Goal: Task Accomplishment & Management: Manage account settings

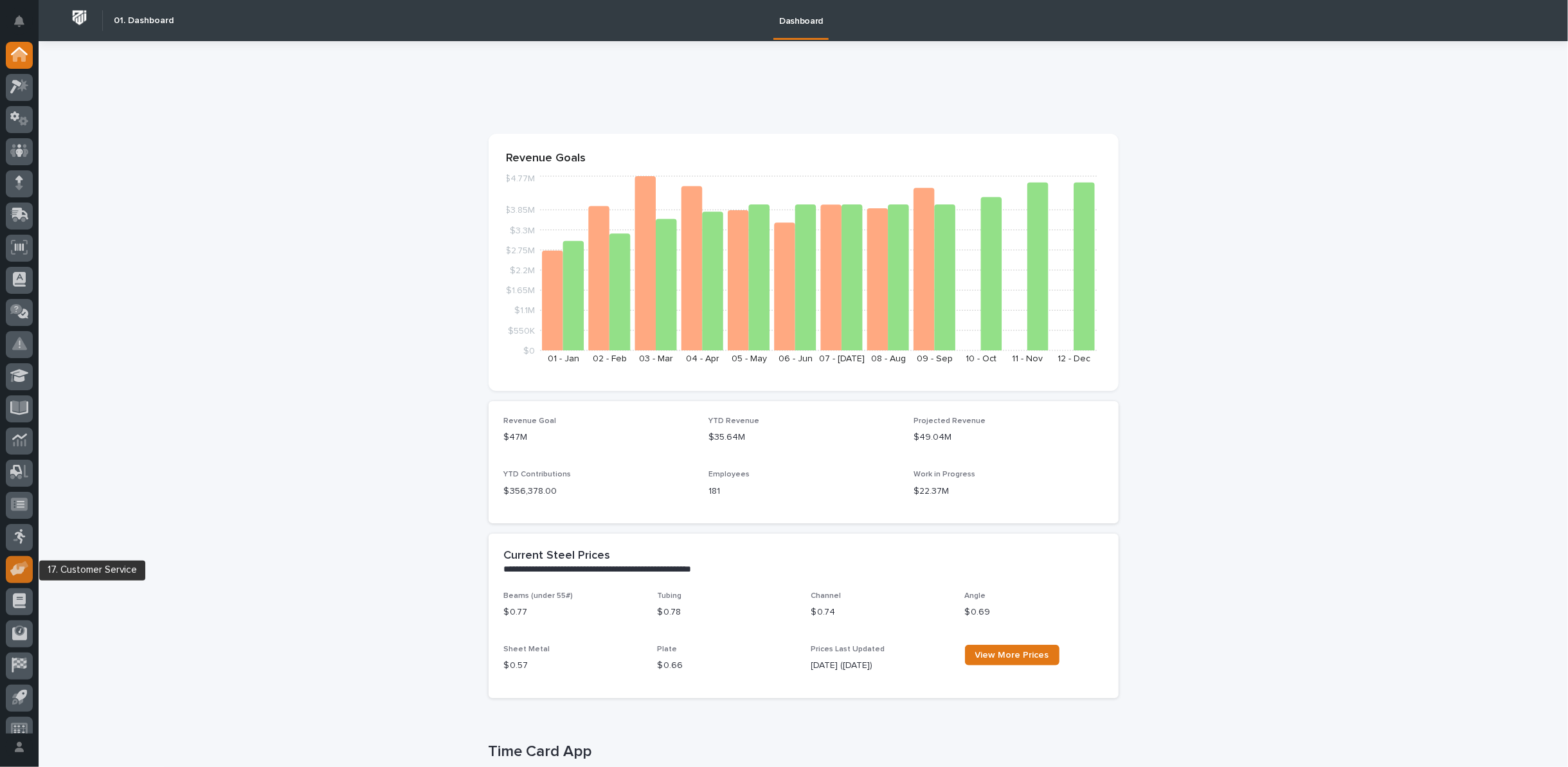
click at [22, 569] on icon at bounding box center [17, 570] width 15 height 12
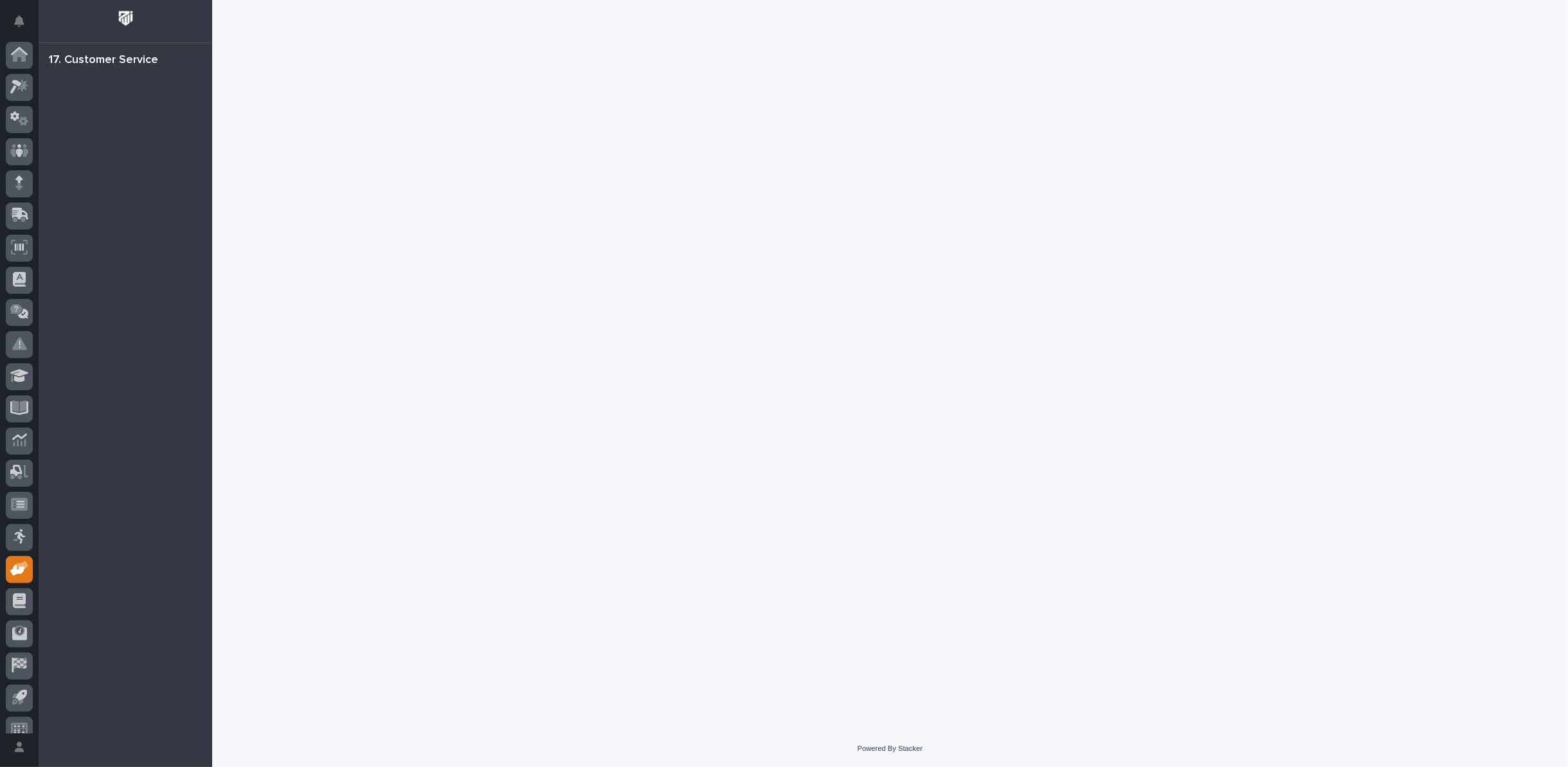
scroll to position [14, 0]
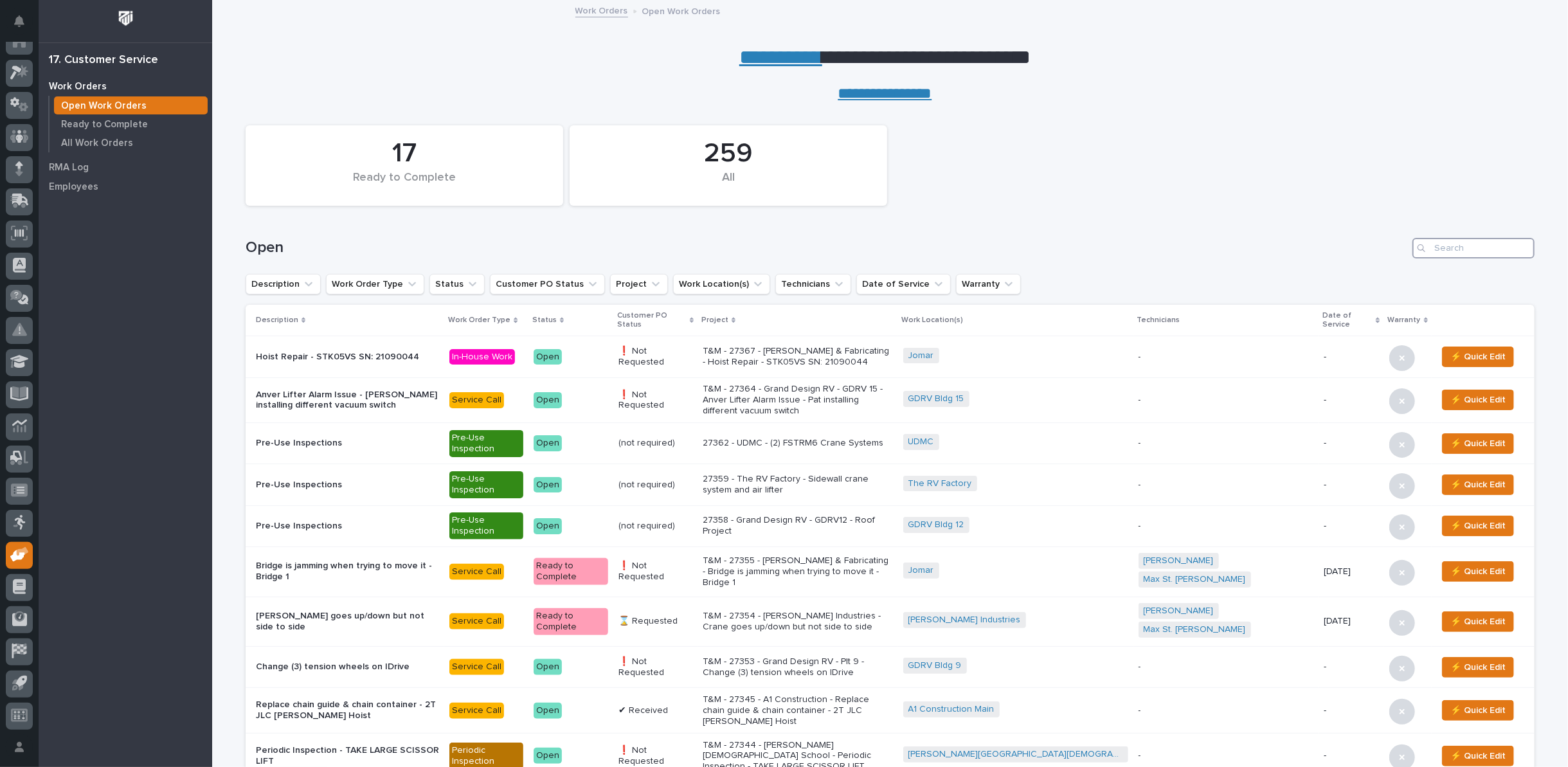
click at [1459, 255] on input "Search" at bounding box center [1474, 248] width 123 height 21
type input "27355"
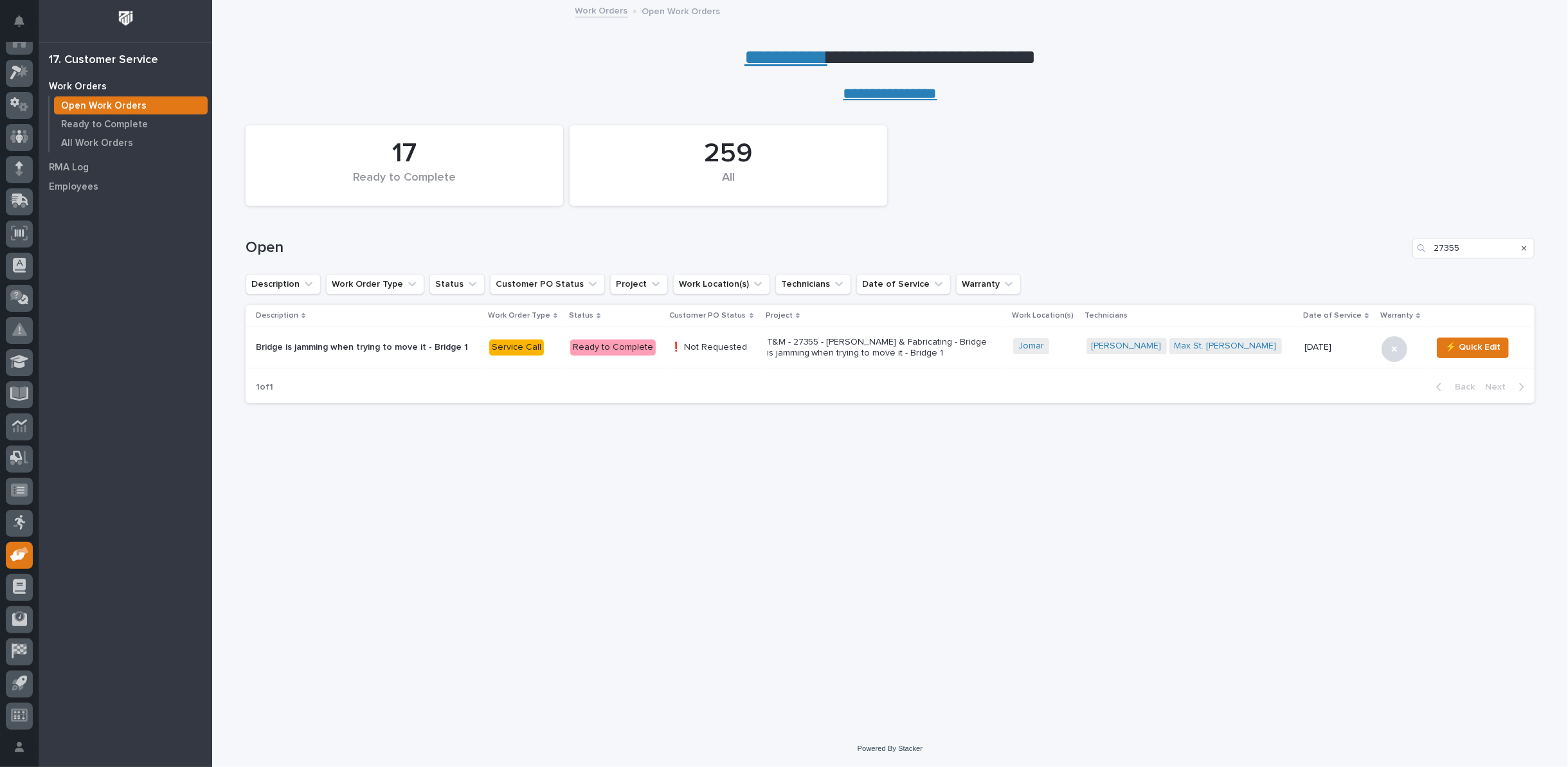
click at [855, 345] on p "T&M - 27355 - [PERSON_NAME] & Fabricating - Bridge is jamming when trying to mo…" at bounding box center [879, 347] width 225 height 22
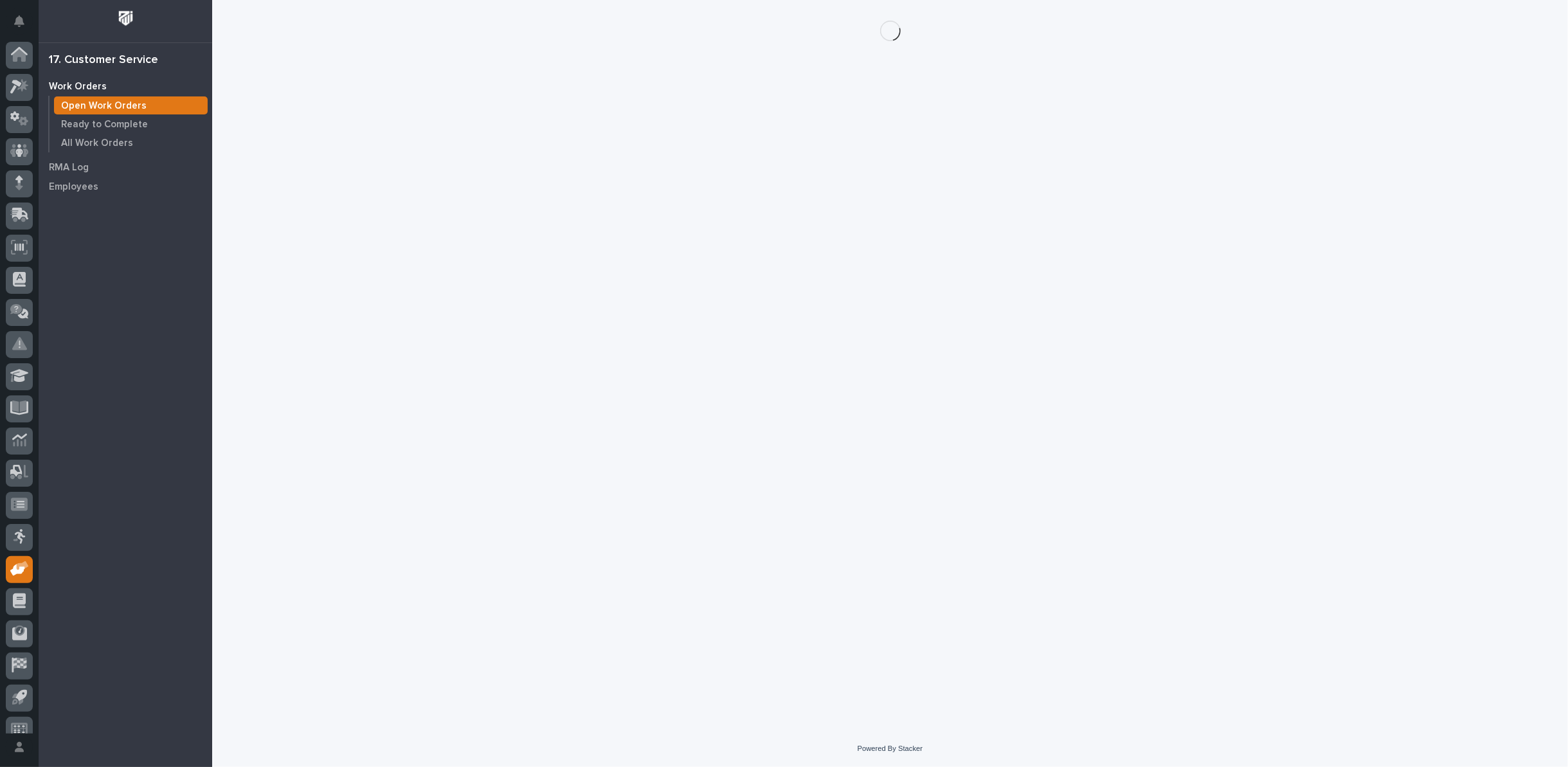
scroll to position [14, 0]
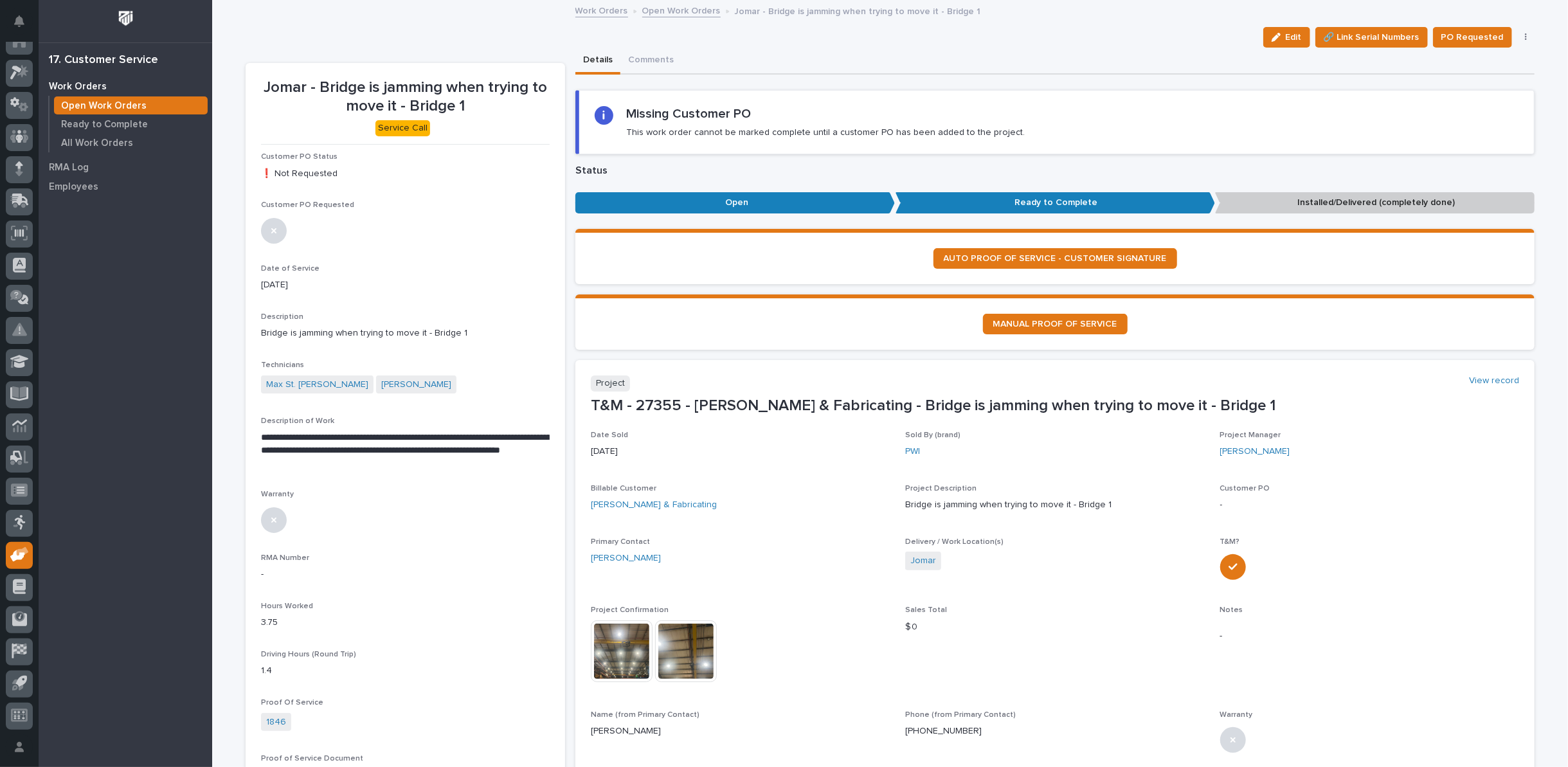
click at [1522, 36] on button "button" at bounding box center [1526, 37] width 18 height 9
click at [1489, 103] on span "Regenerate PDF" at bounding box center [1486, 104] width 69 height 16
click at [305, 662] on img at bounding box center [293, 647] width 62 height 62
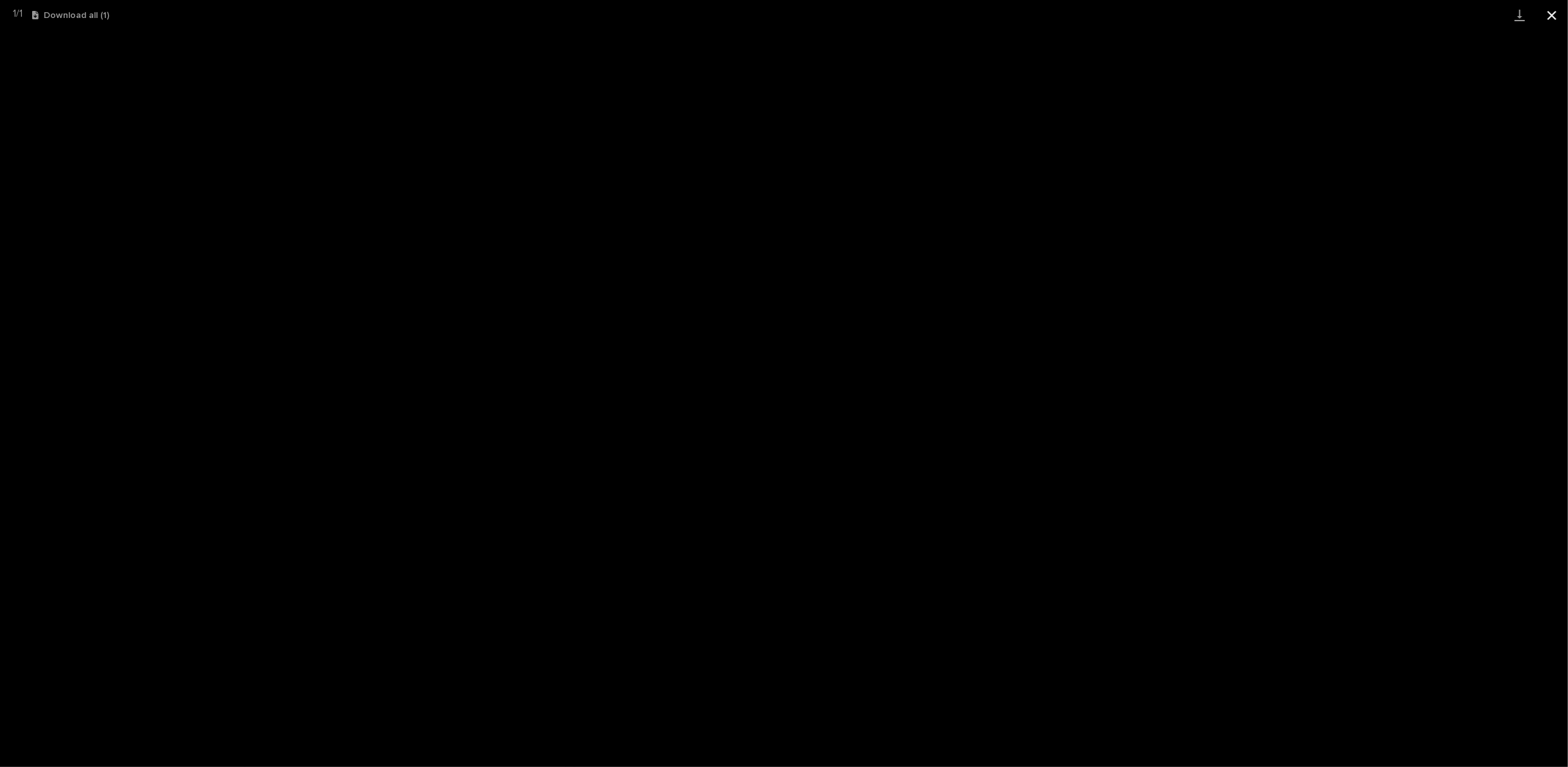
click at [1554, 23] on button "Close gallery" at bounding box center [1552, 15] width 32 height 30
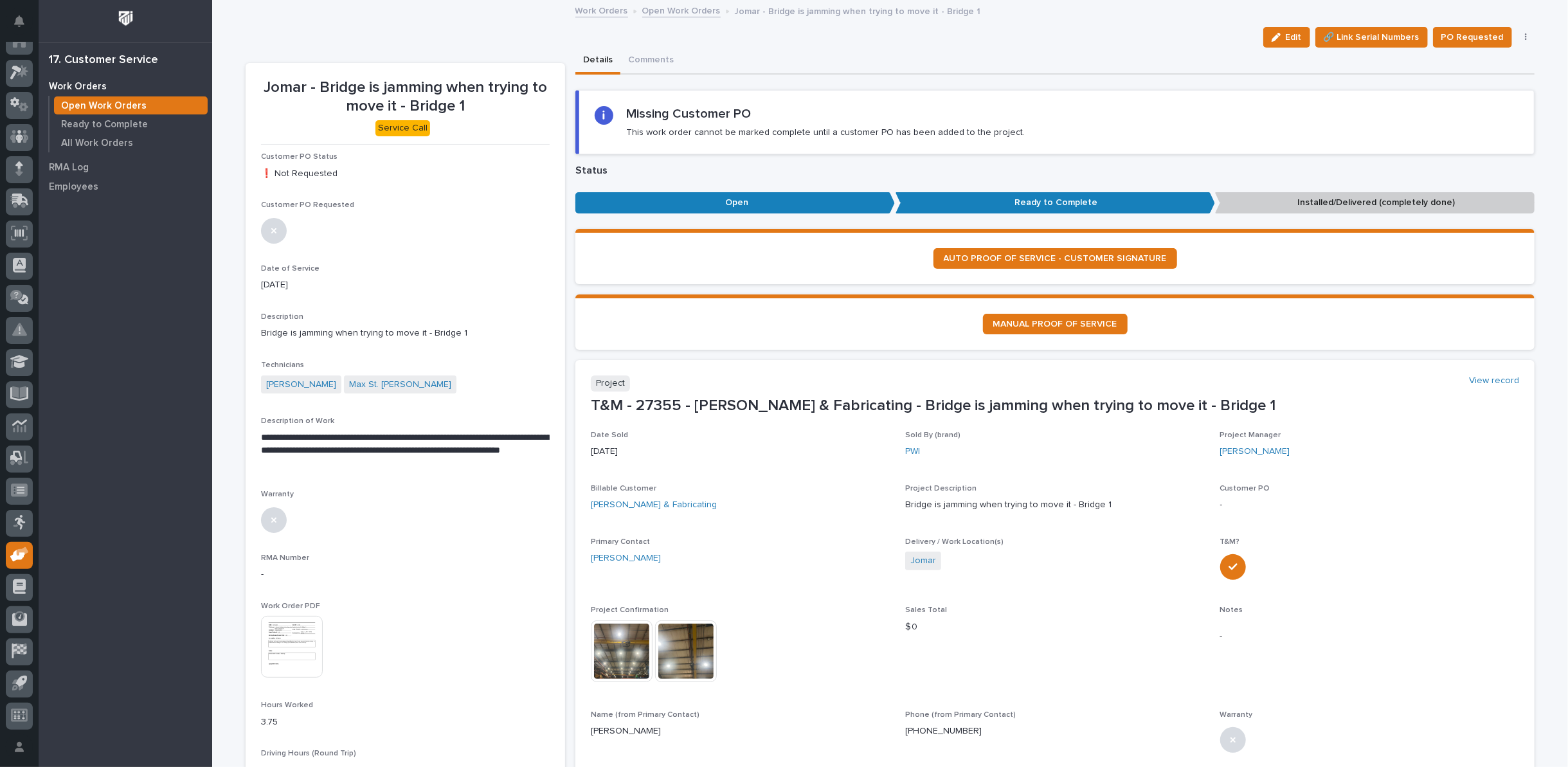
click at [683, 9] on link "Open Work Orders" at bounding box center [681, 9] width 79 height 15
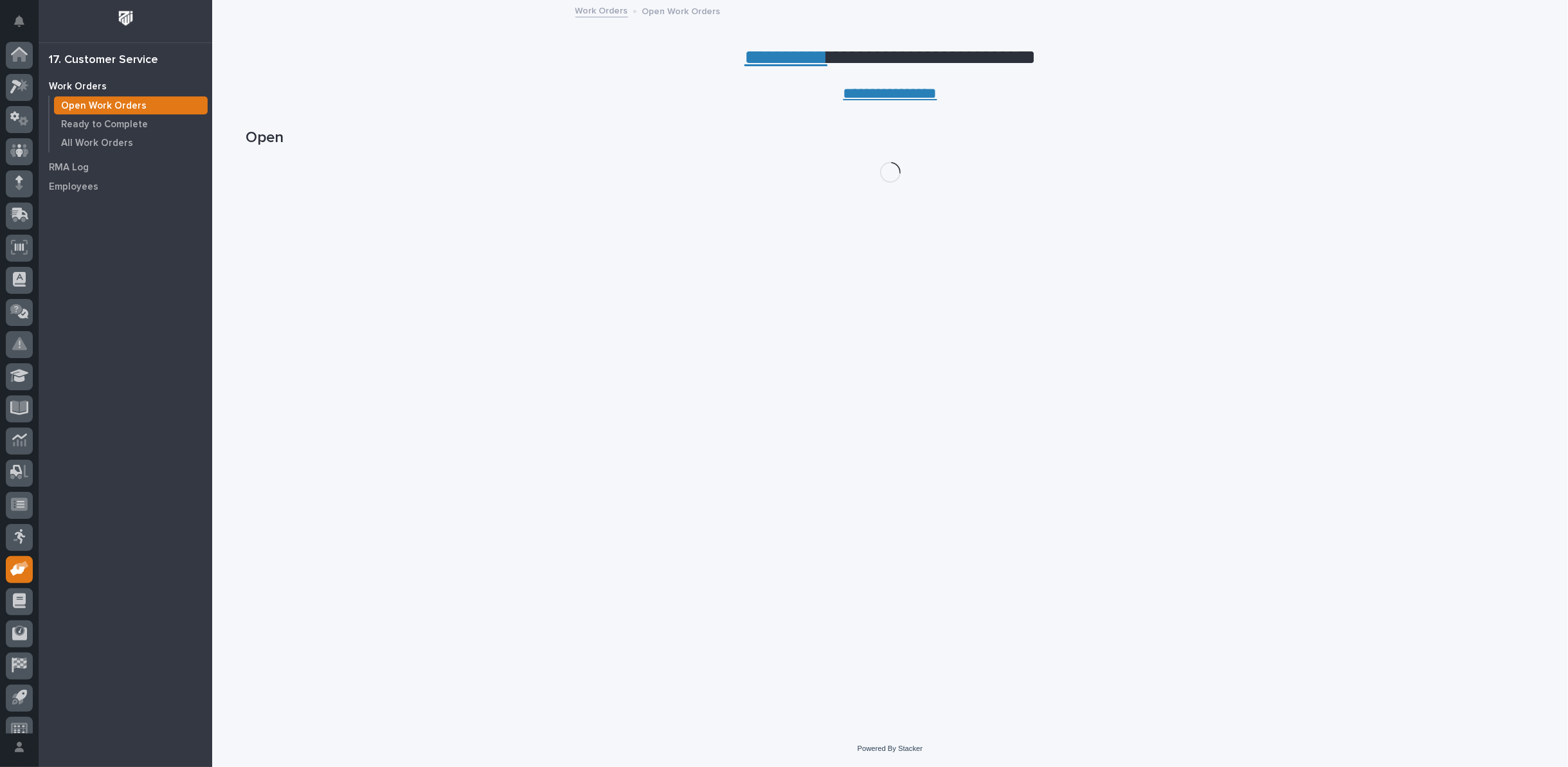
scroll to position [14, 0]
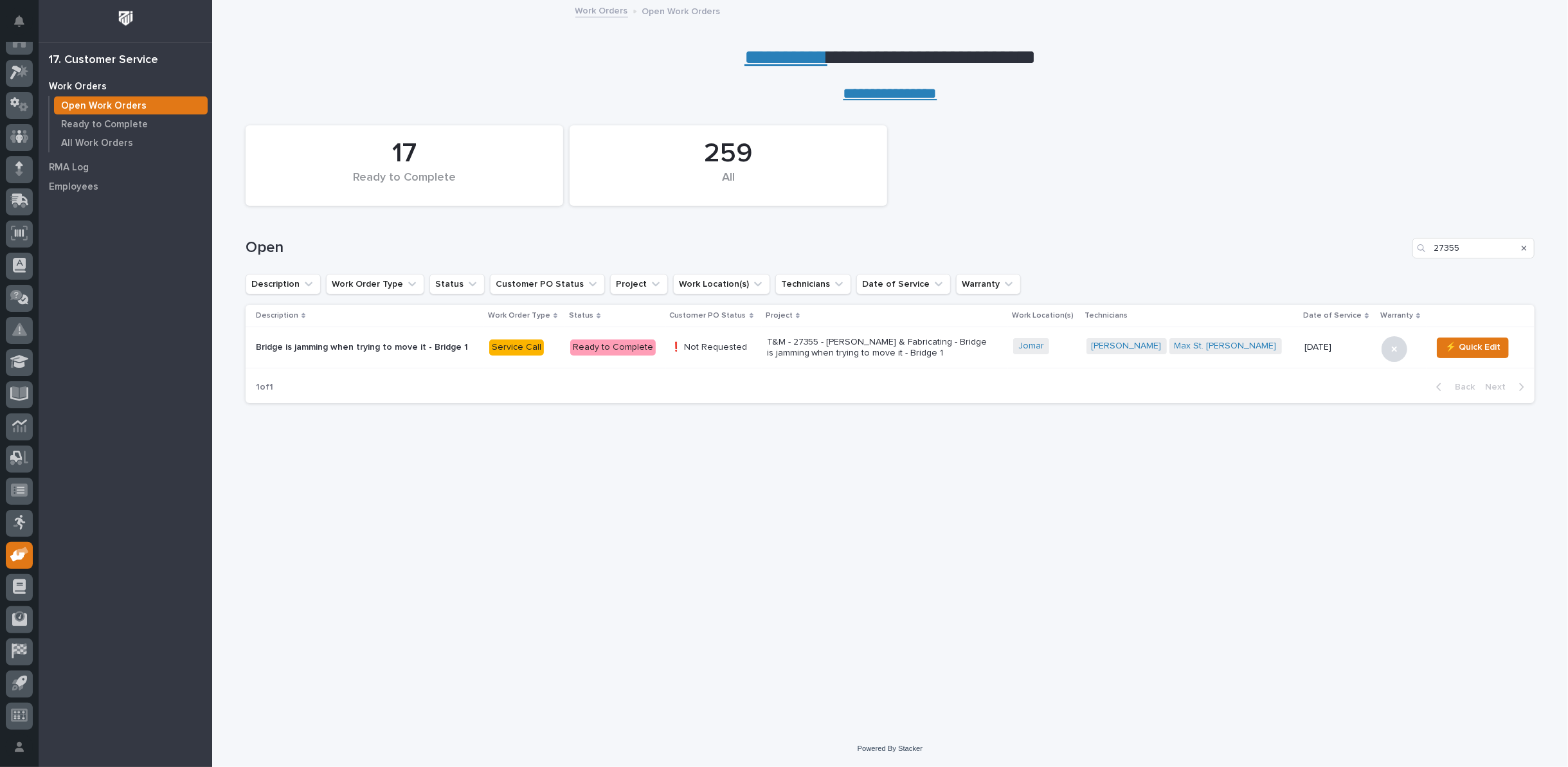
click at [822, 351] on p "T&M - 27355 - [PERSON_NAME] & Fabricating - Bridge is jamming when trying to mo…" at bounding box center [879, 347] width 225 height 22
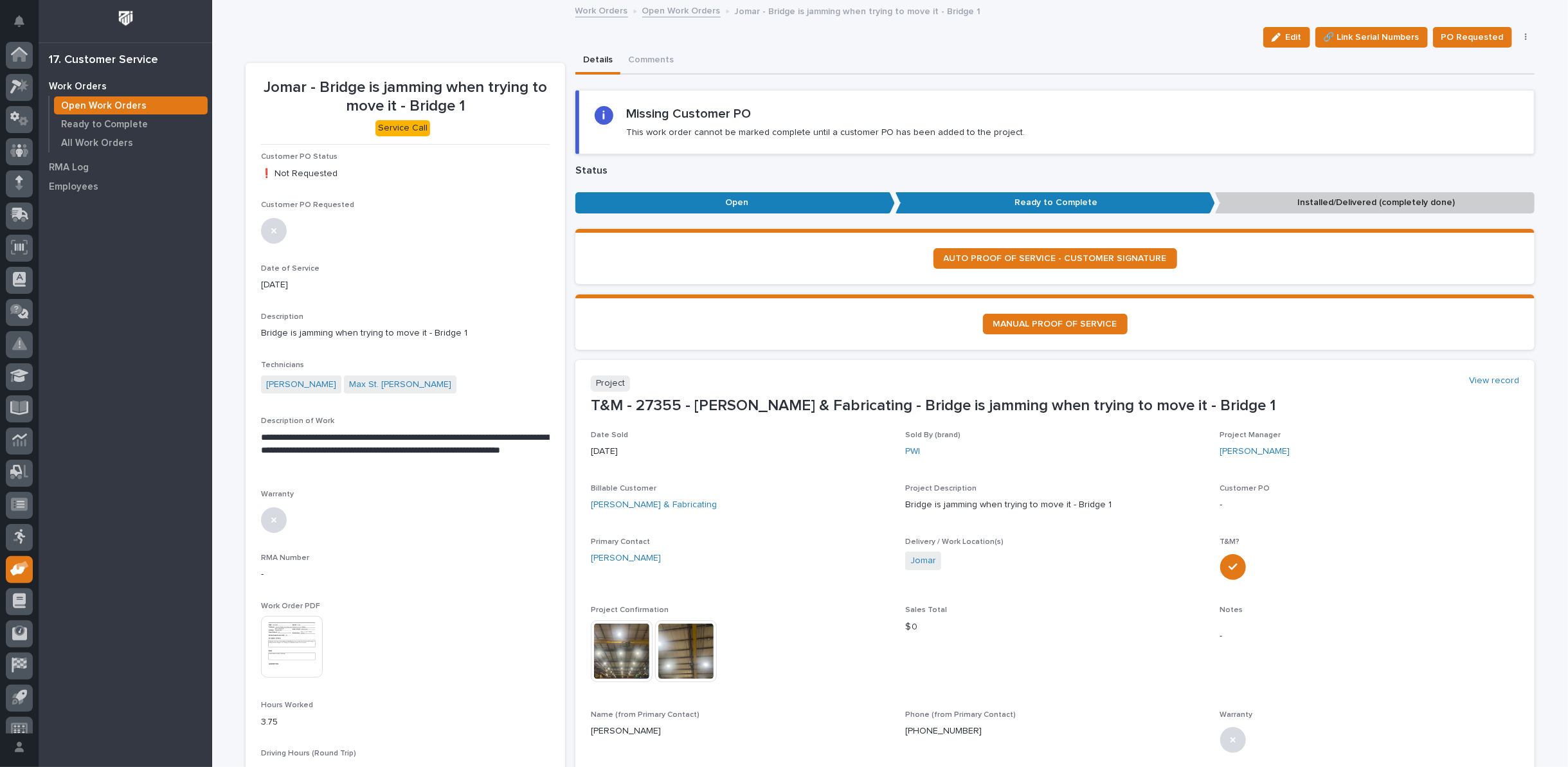
scroll to position [14, 0]
click at [612, 654] on img at bounding box center [622, 651] width 62 height 62
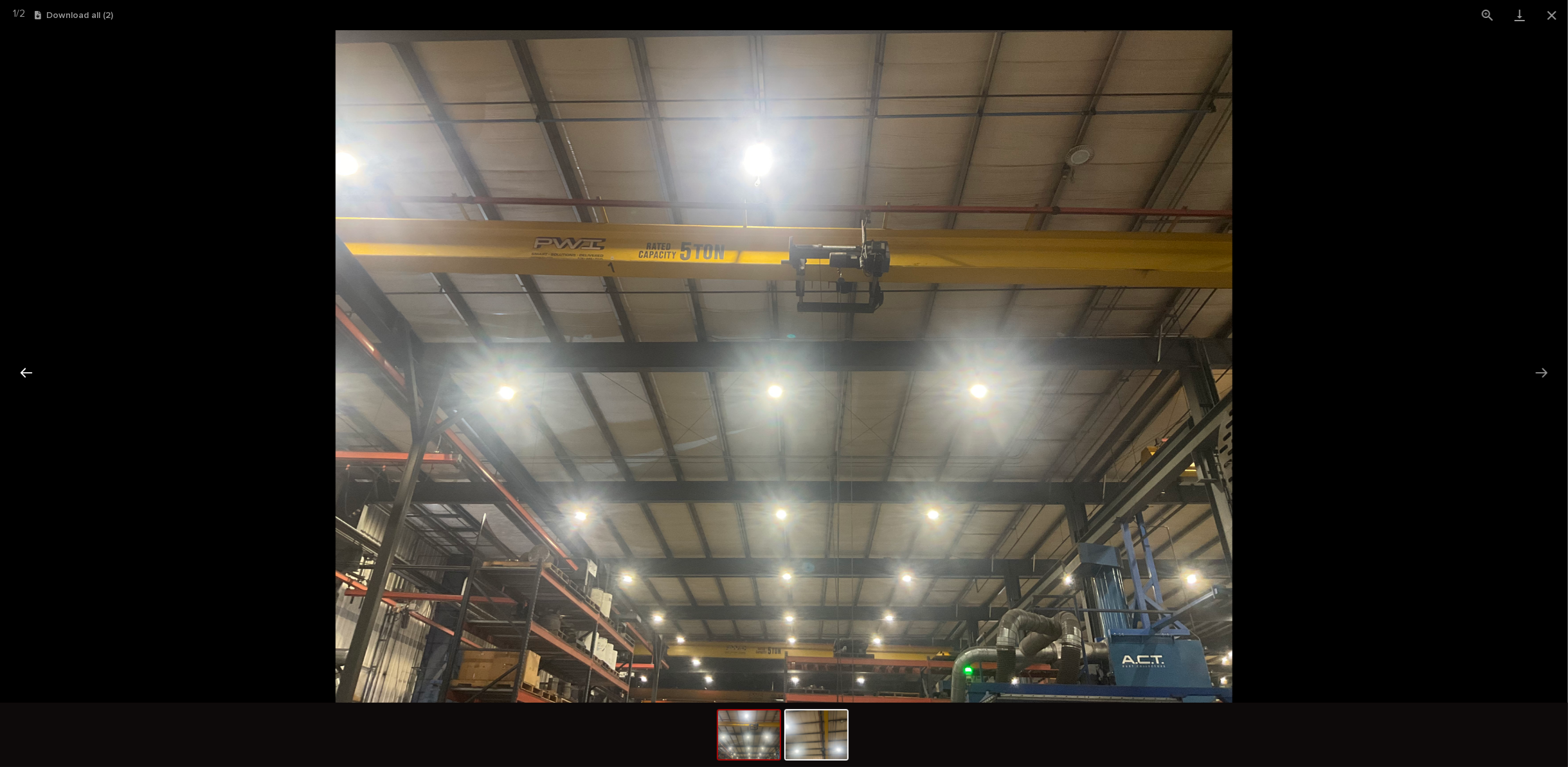
click at [24, 374] on button "Previous slide" at bounding box center [26, 372] width 27 height 25
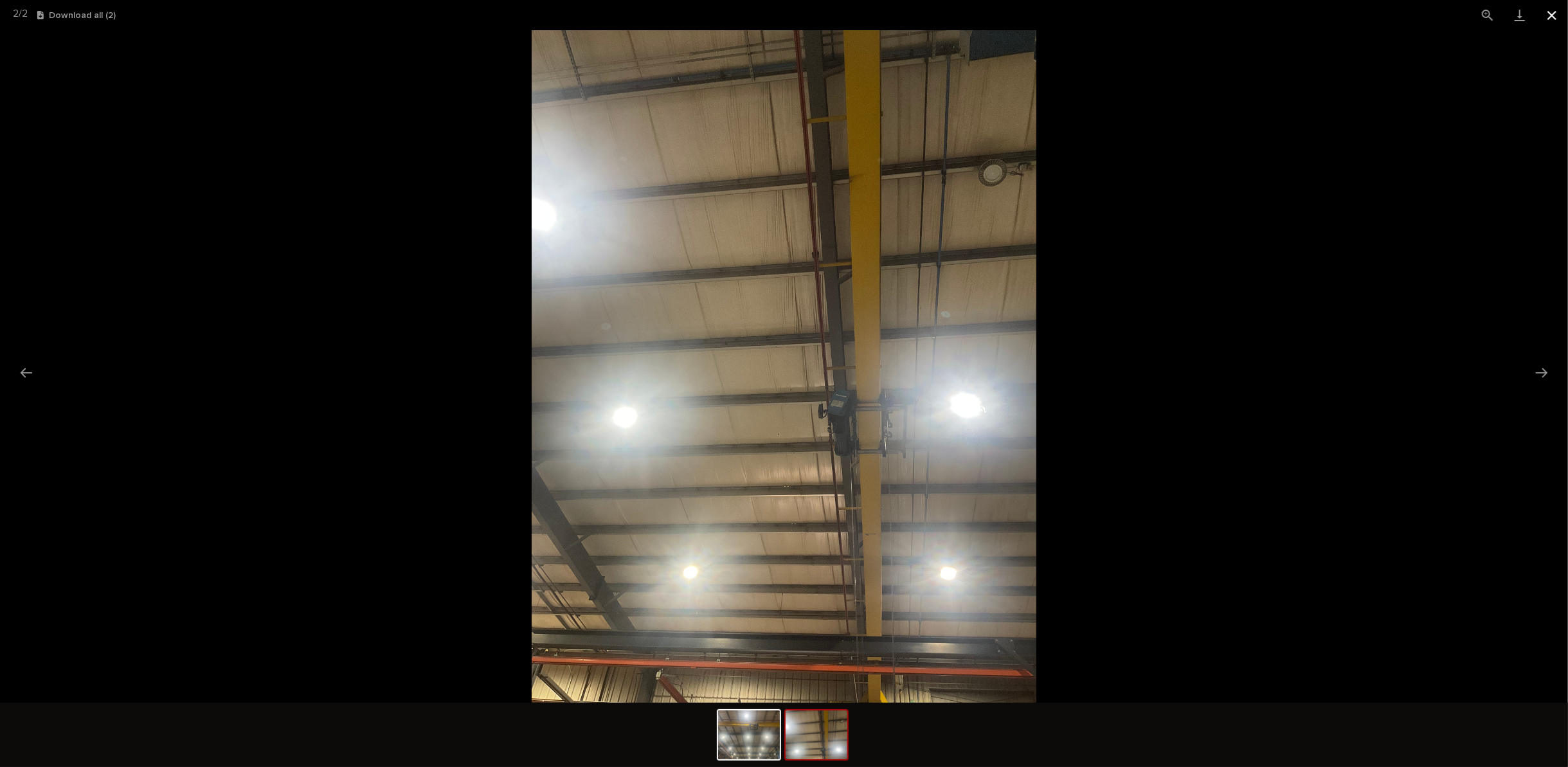
click at [1544, 12] on button "Close gallery" at bounding box center [1552, 15] width 32 height 30
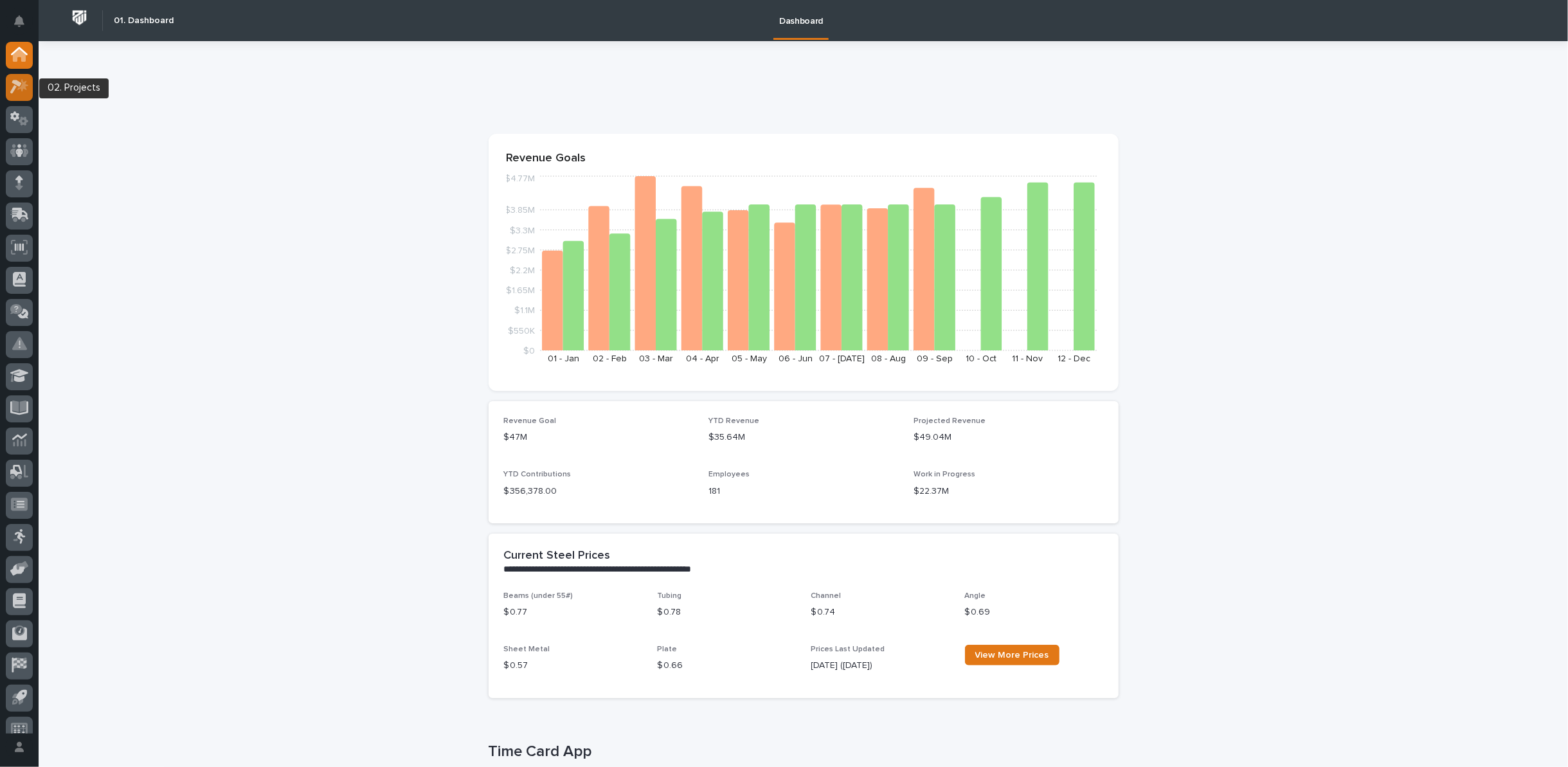
click at [11, 90] on icon at bounding box center [16, 87] width 11 height 14
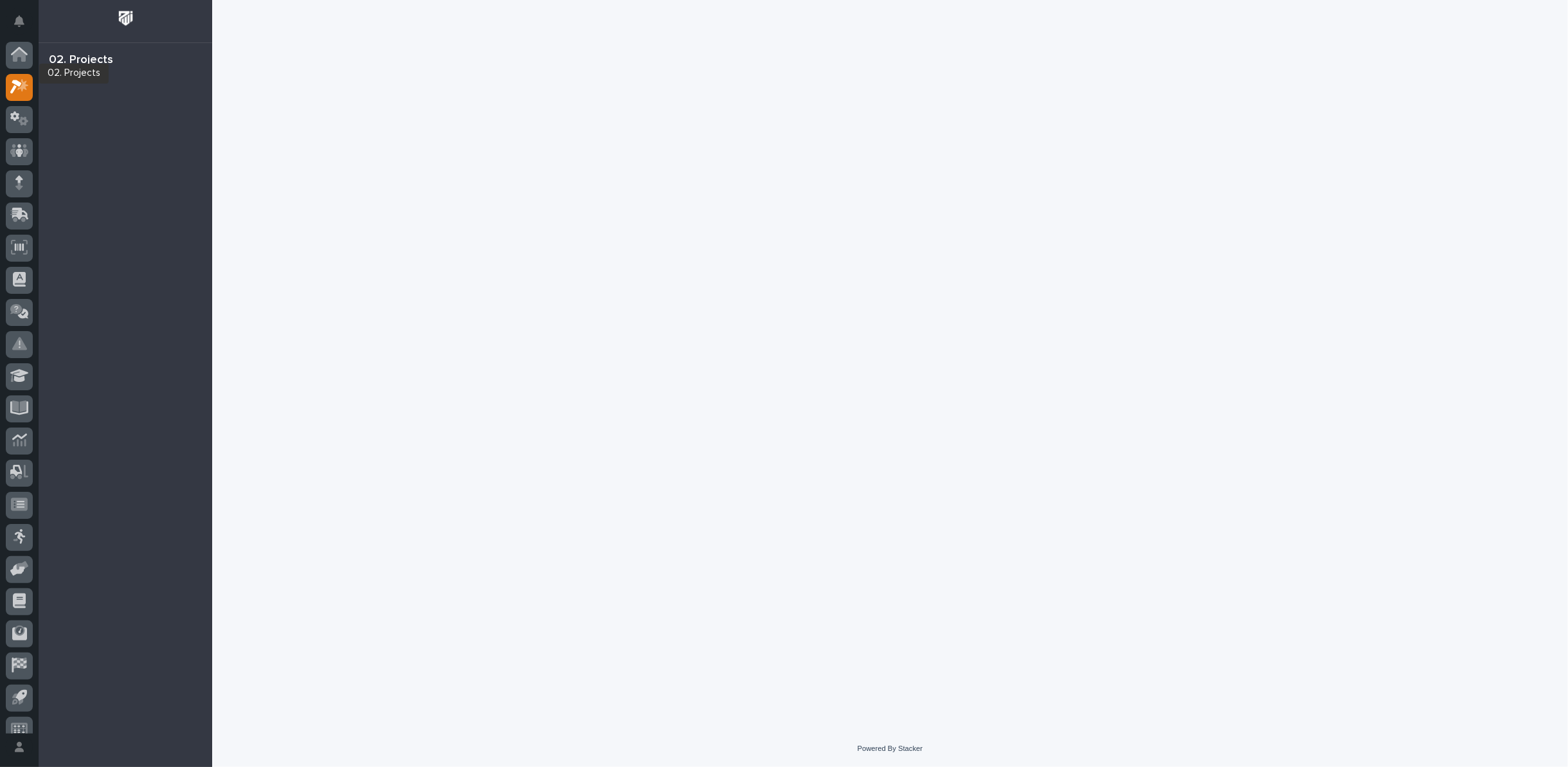
scroll to position [14, 0]
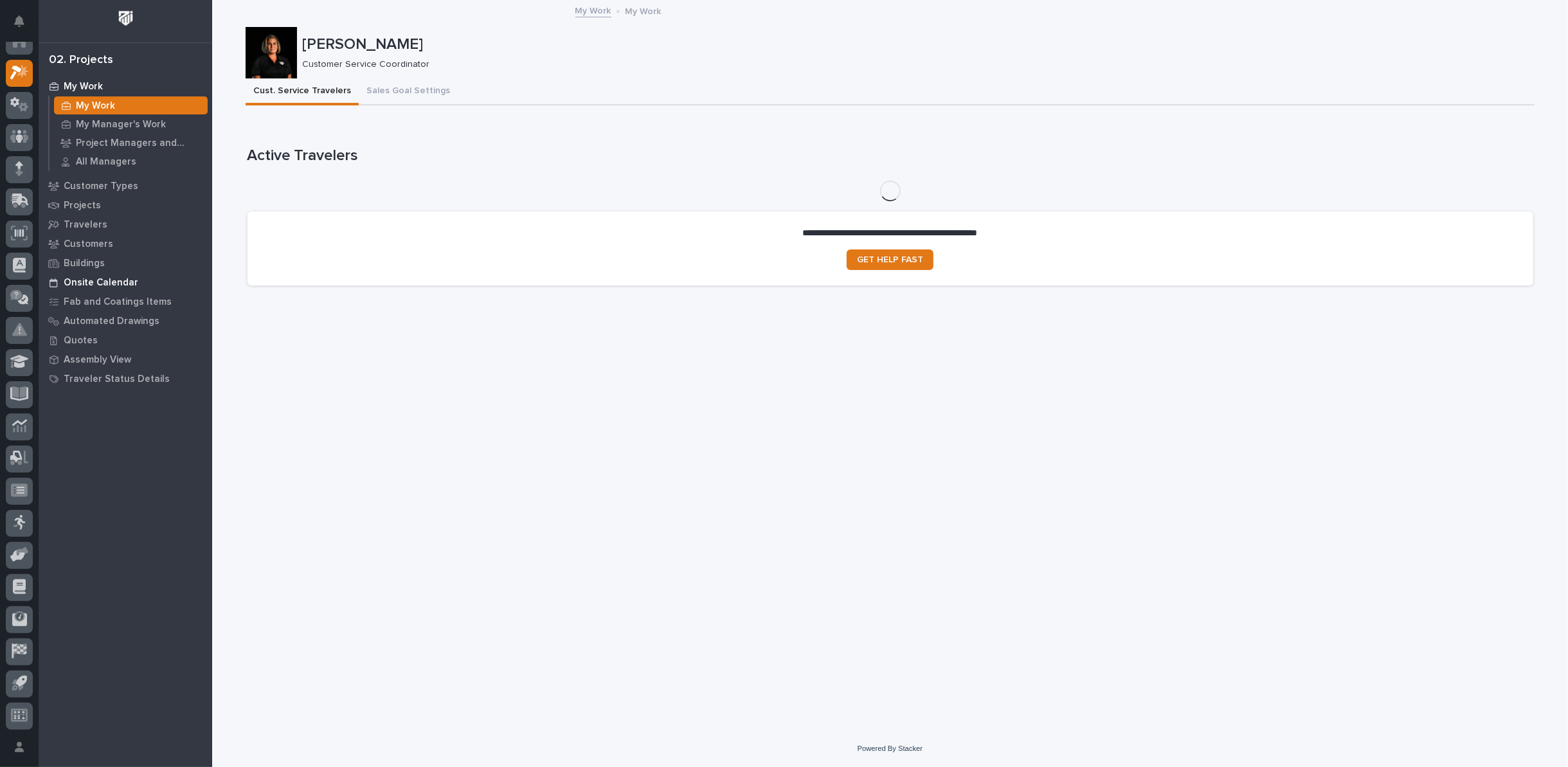
click at [118, 281] on p "Onsite Calendar" at bounding box center [101, 282] width 74 height 11
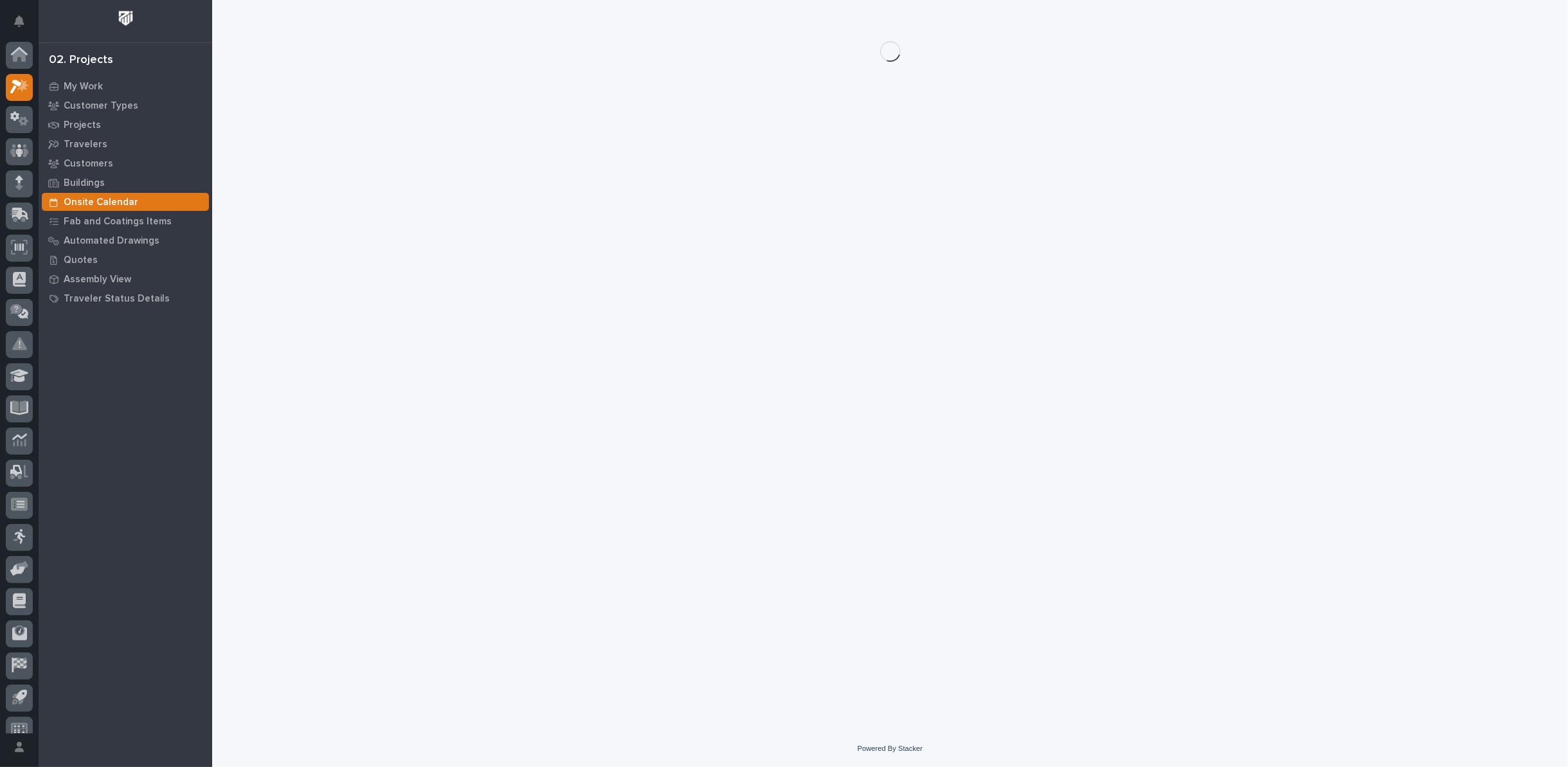
scroll to position [14, 0]
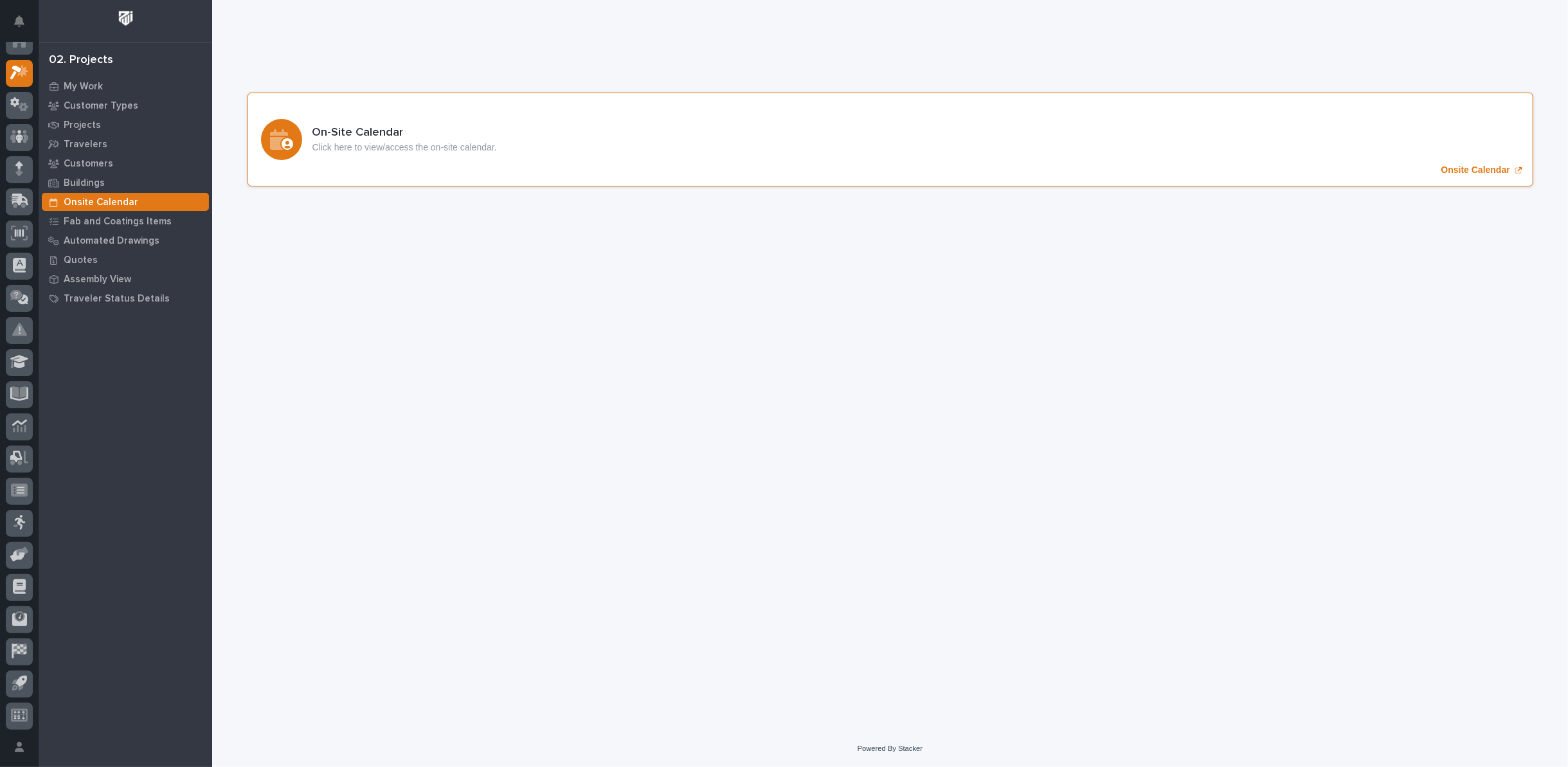
click at [1468, 169] on p "Onsite Calendar" at bounding box center [1476, 170] width 69 height 11
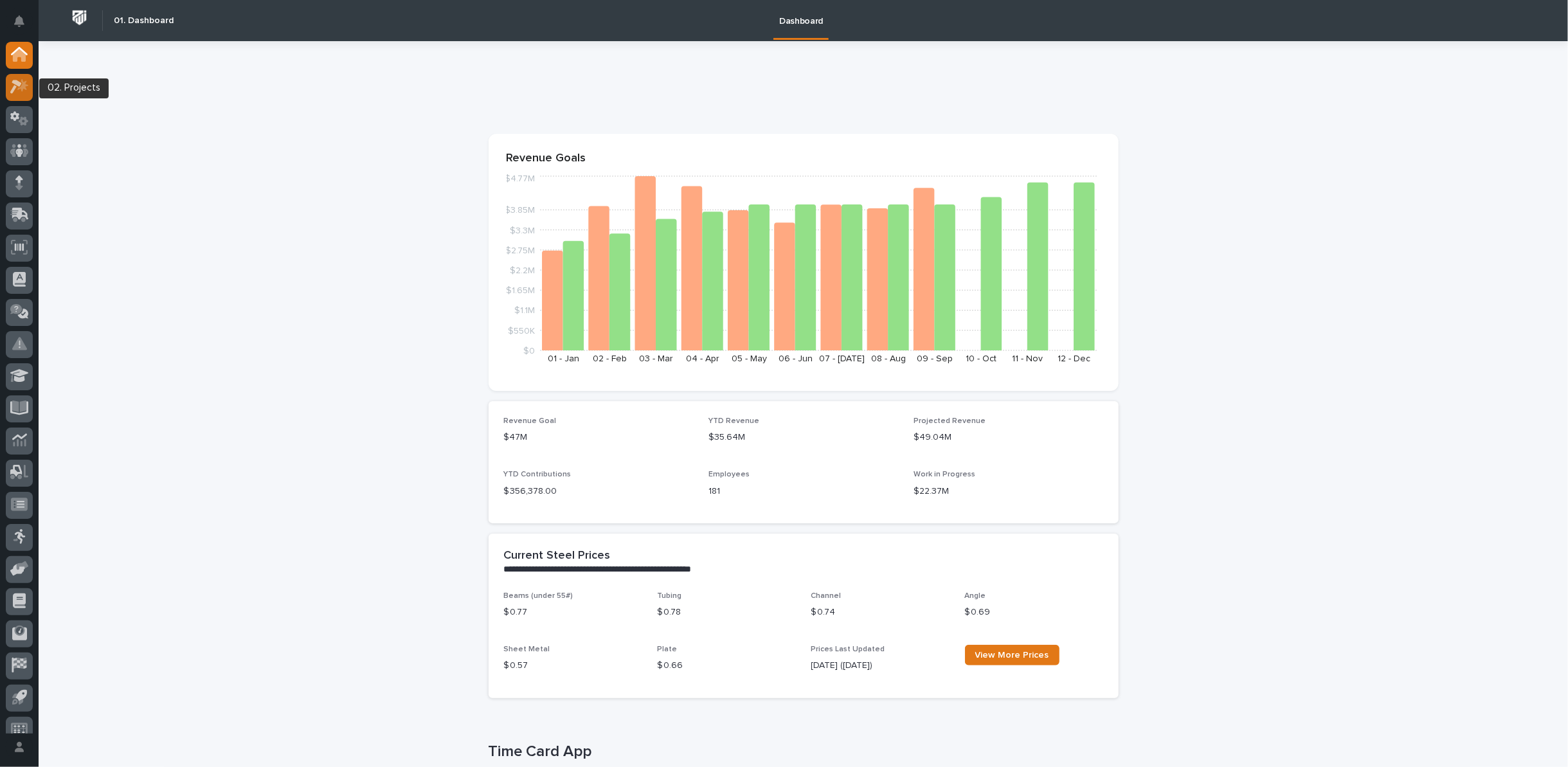
click at [27, 88] on icon at bounding box center [20, 86] width 19 height 15
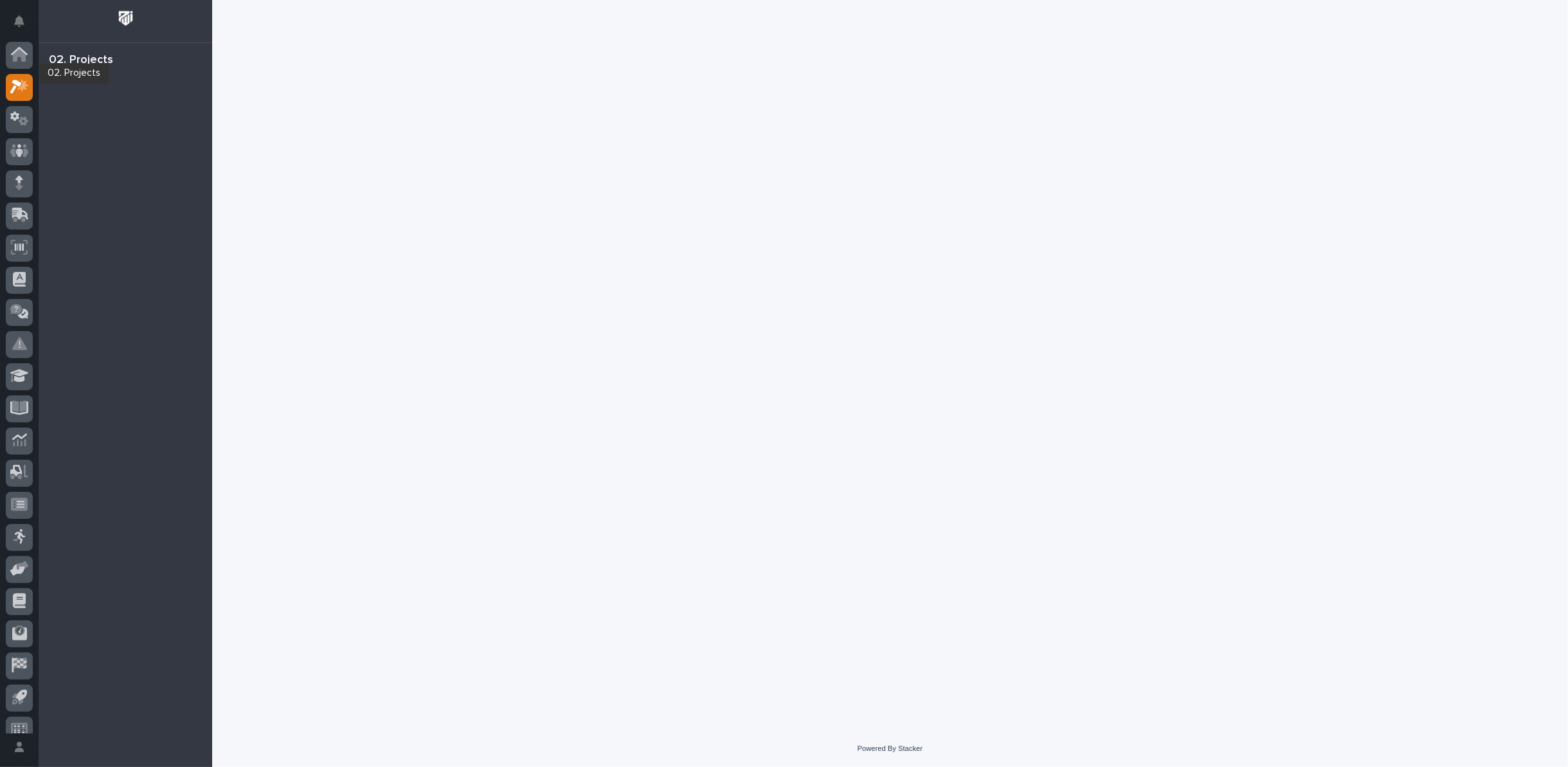
scroll to position [14, 0]
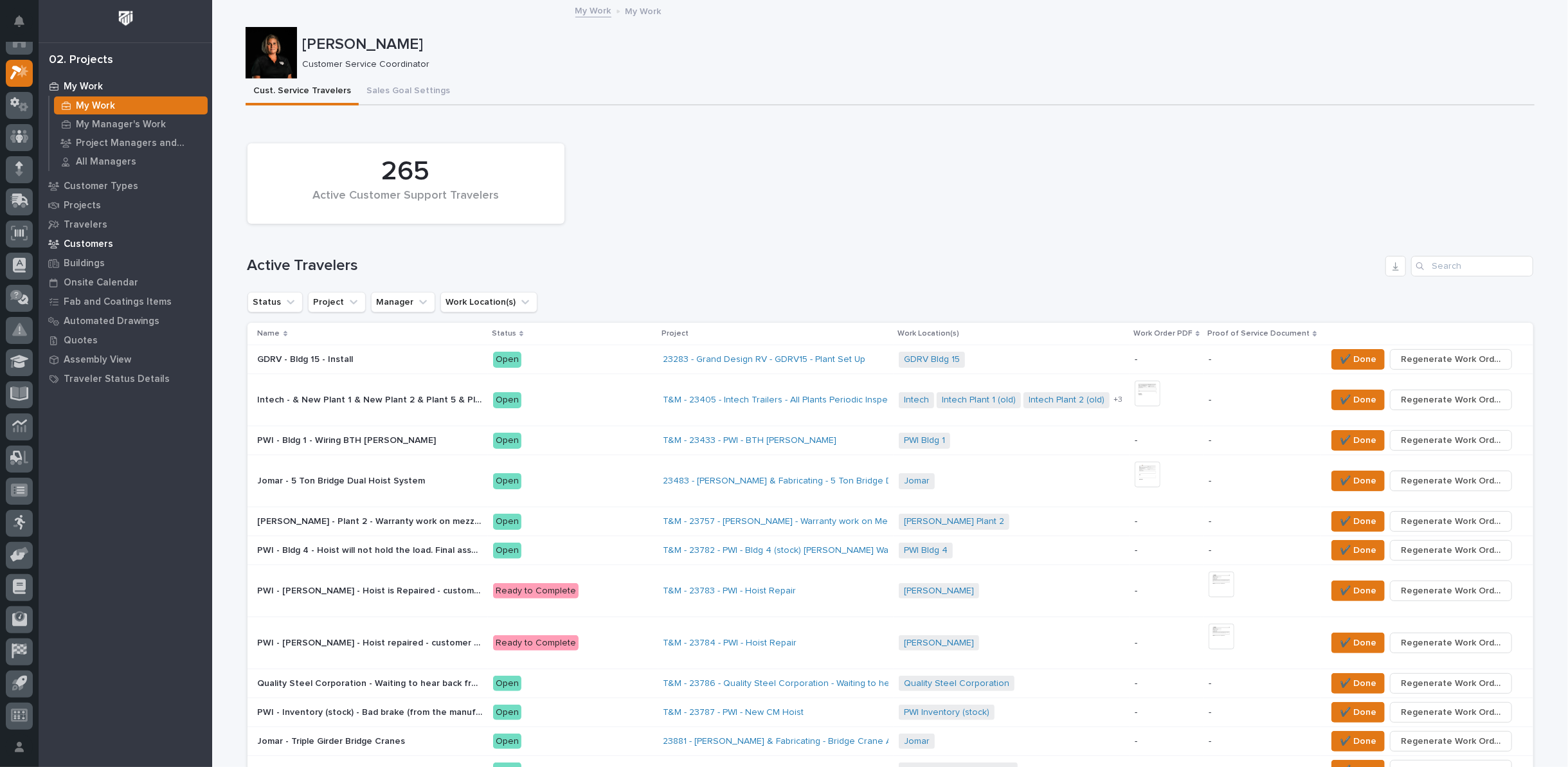
click at [94, 241] on p "Customers" at bounding box center [88, 243] width 49 height 11
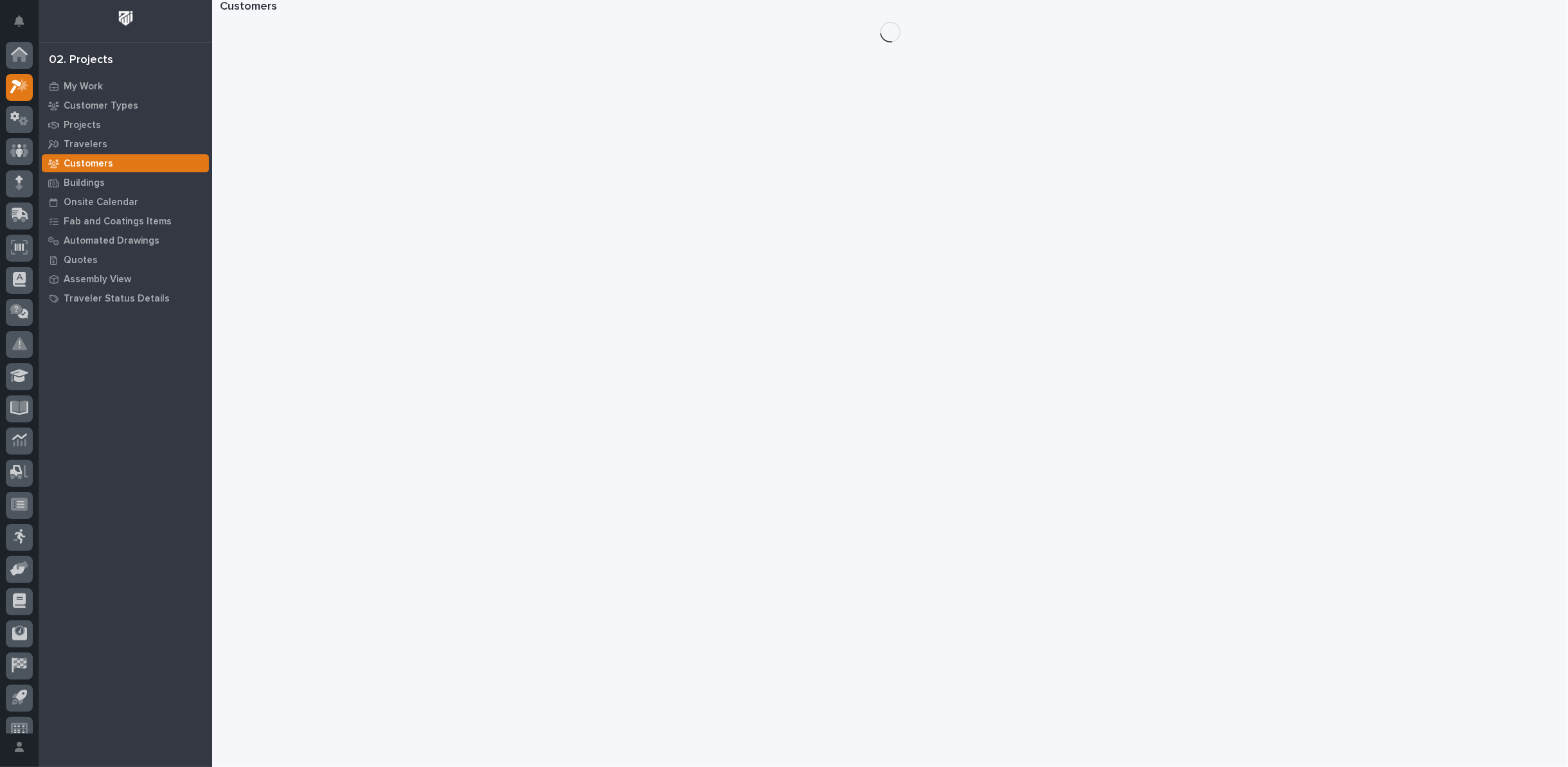
scroll to position [14, 0]
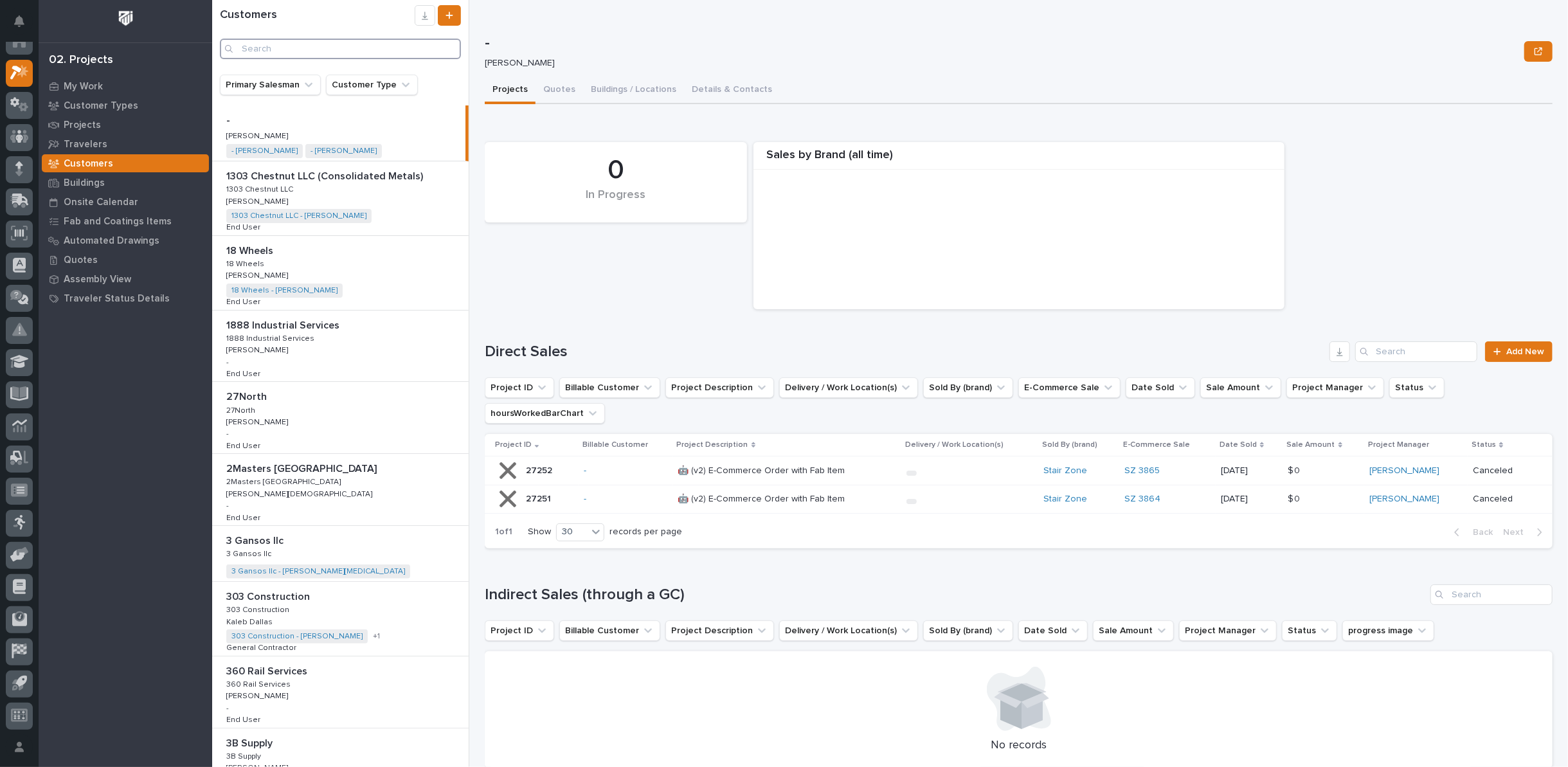
click at [324, 49] on input "Search" at bounding box center [340, 49] width 241 height 21
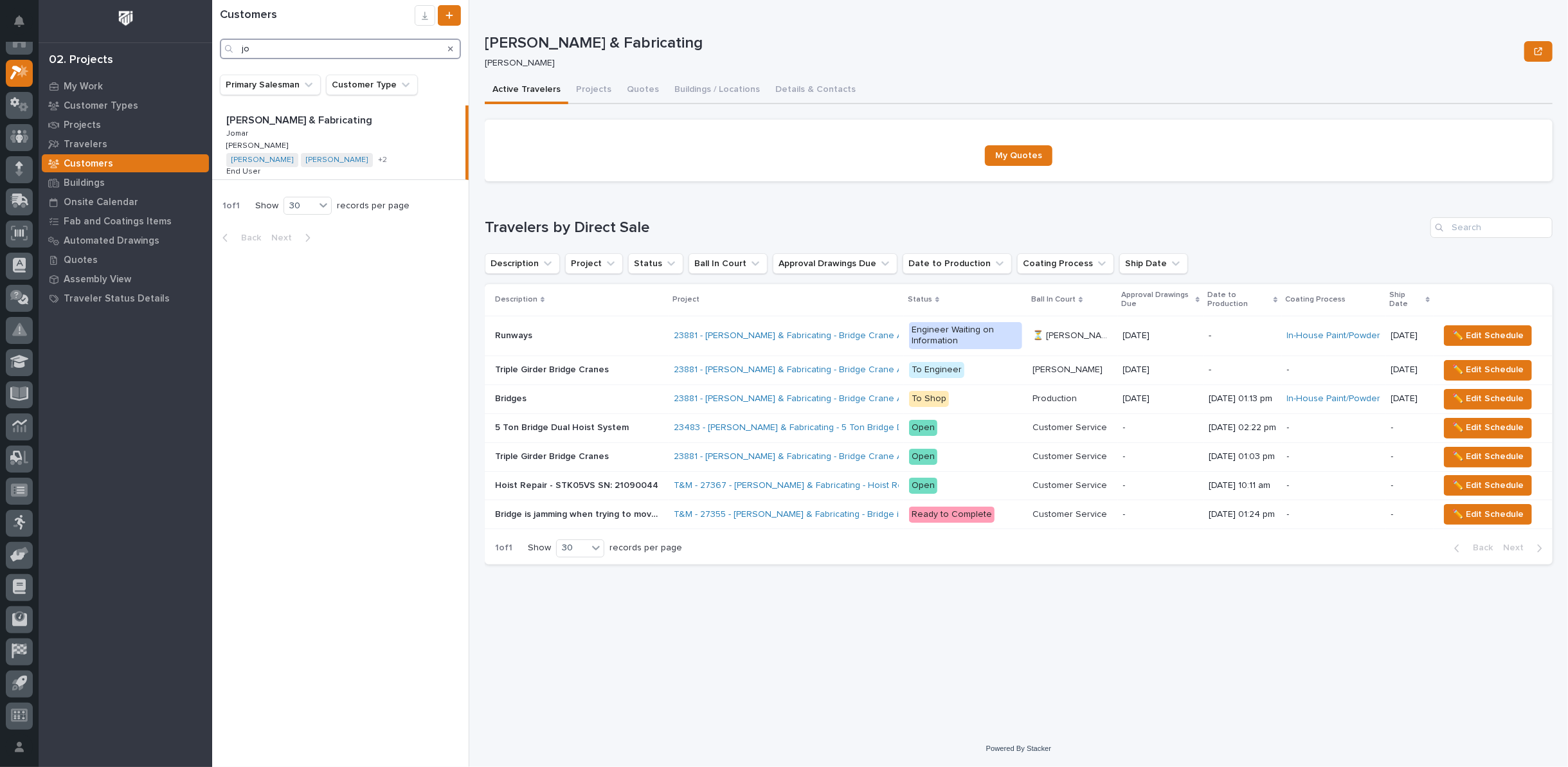
type input "j"
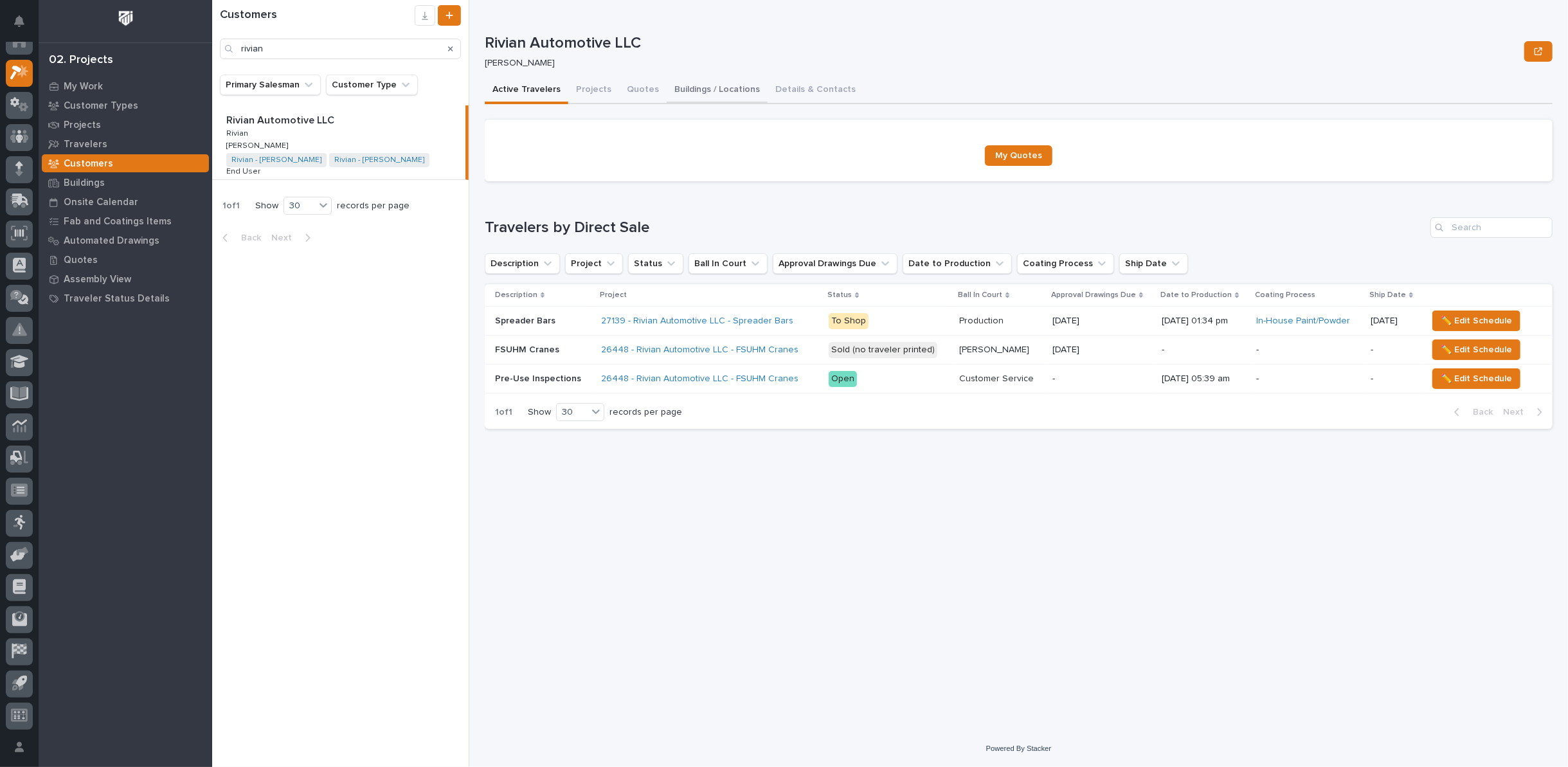
click at [692, 91] on button "Buildings / Locations" at bounding box center [717, 90] width 101 height 27
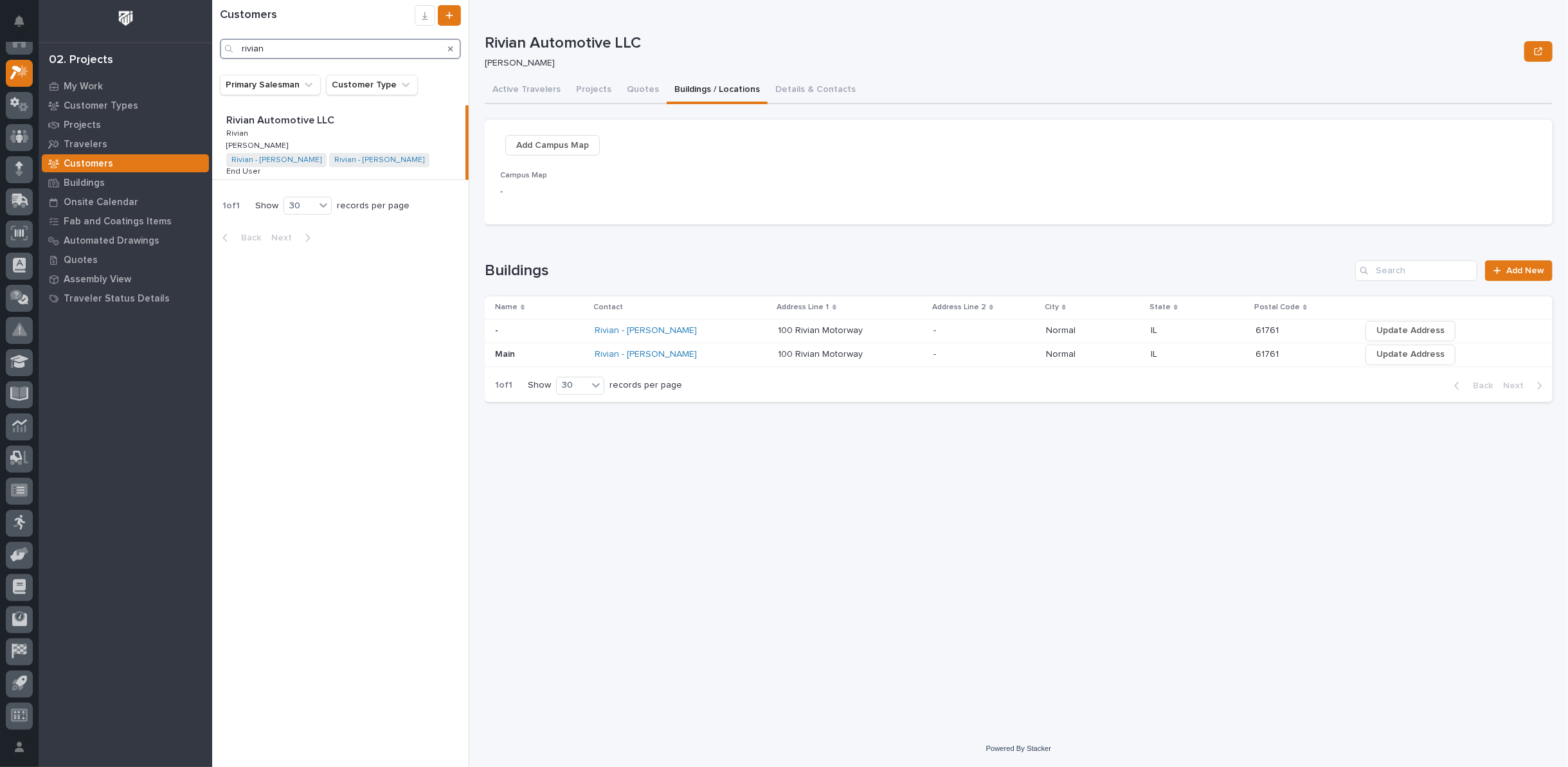
drag, startPoint x: 286, startPoint y: 47, endPoint x: 174, endPoint y: 56, distance: 112.4
click at [212, 57] on div "My Settings Log Out 02. Projects My Work Customer Types Projects Travelers Cust…" at bounding box center [890, 383] width 1356 height 767
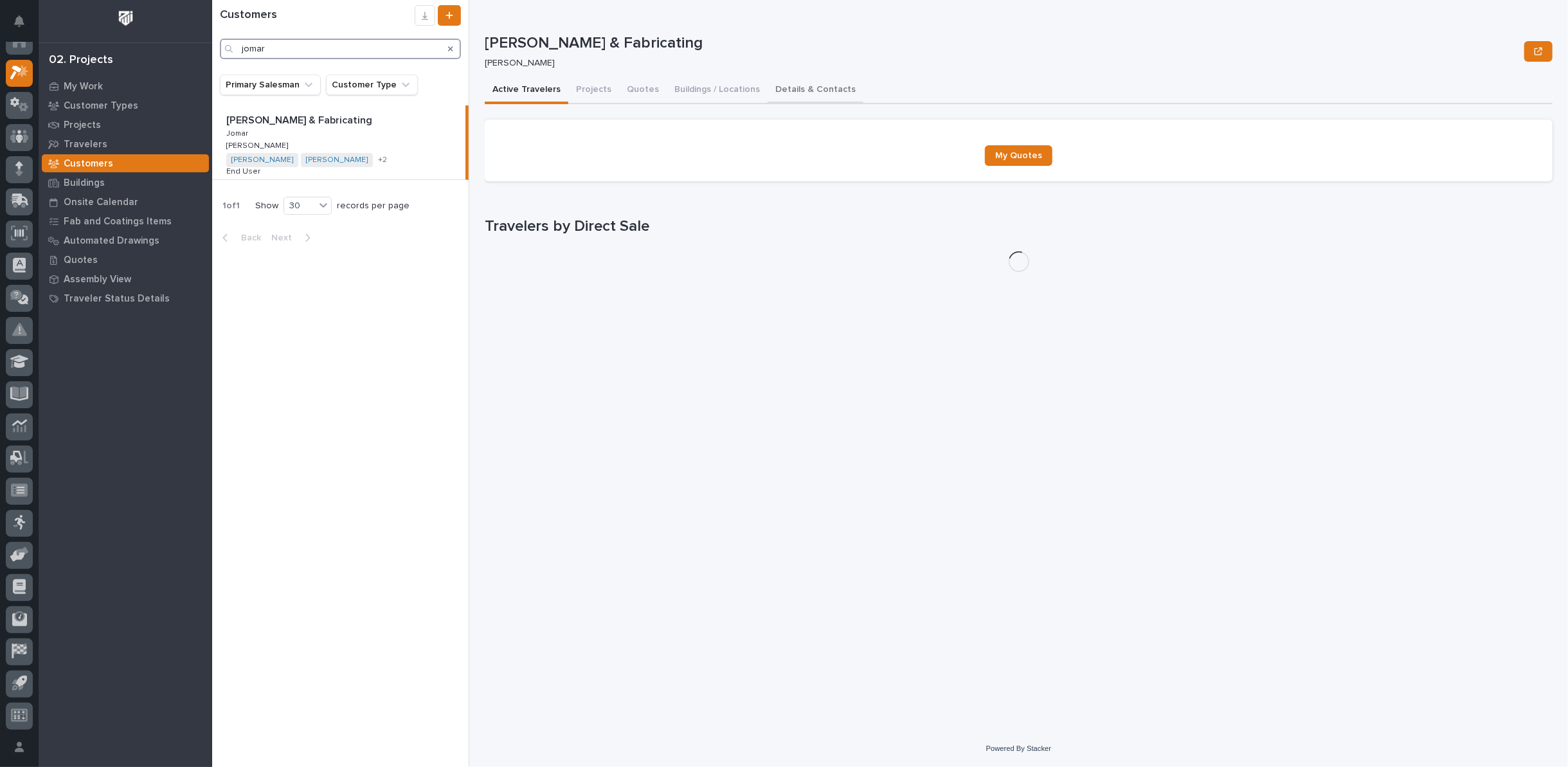
type input "jomar"
click at [784, 89] on button "Details & Contacts" at bounding box center [815, 90] width 96 height 27
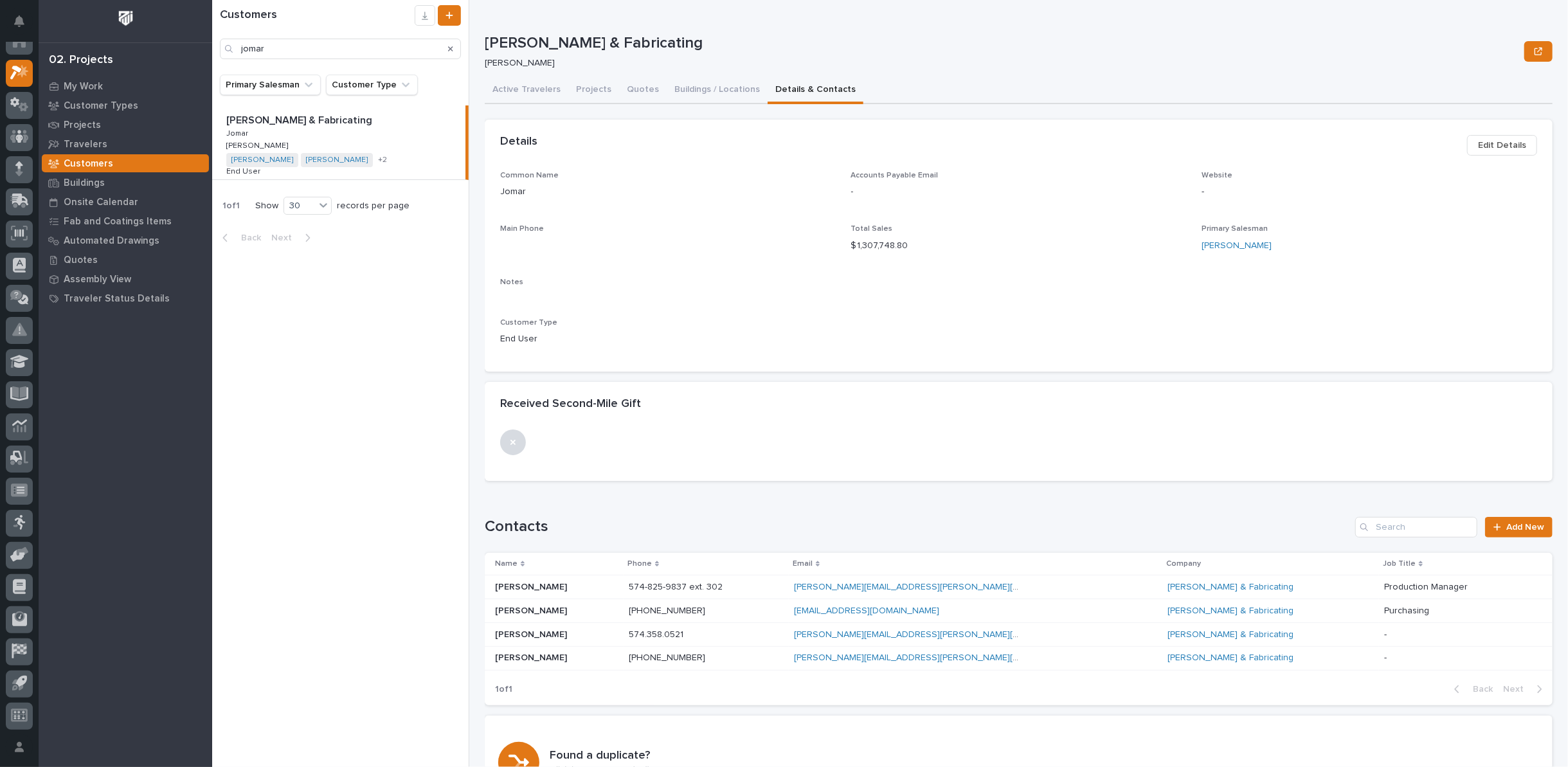
click at [784, 90] on button "Details & Contacts" at bounding box center [815, 90] width 96 height 27
click at [533, 657] on p "[PERSON_NAME]" at bounding box center [532, 657] width 74 height 14
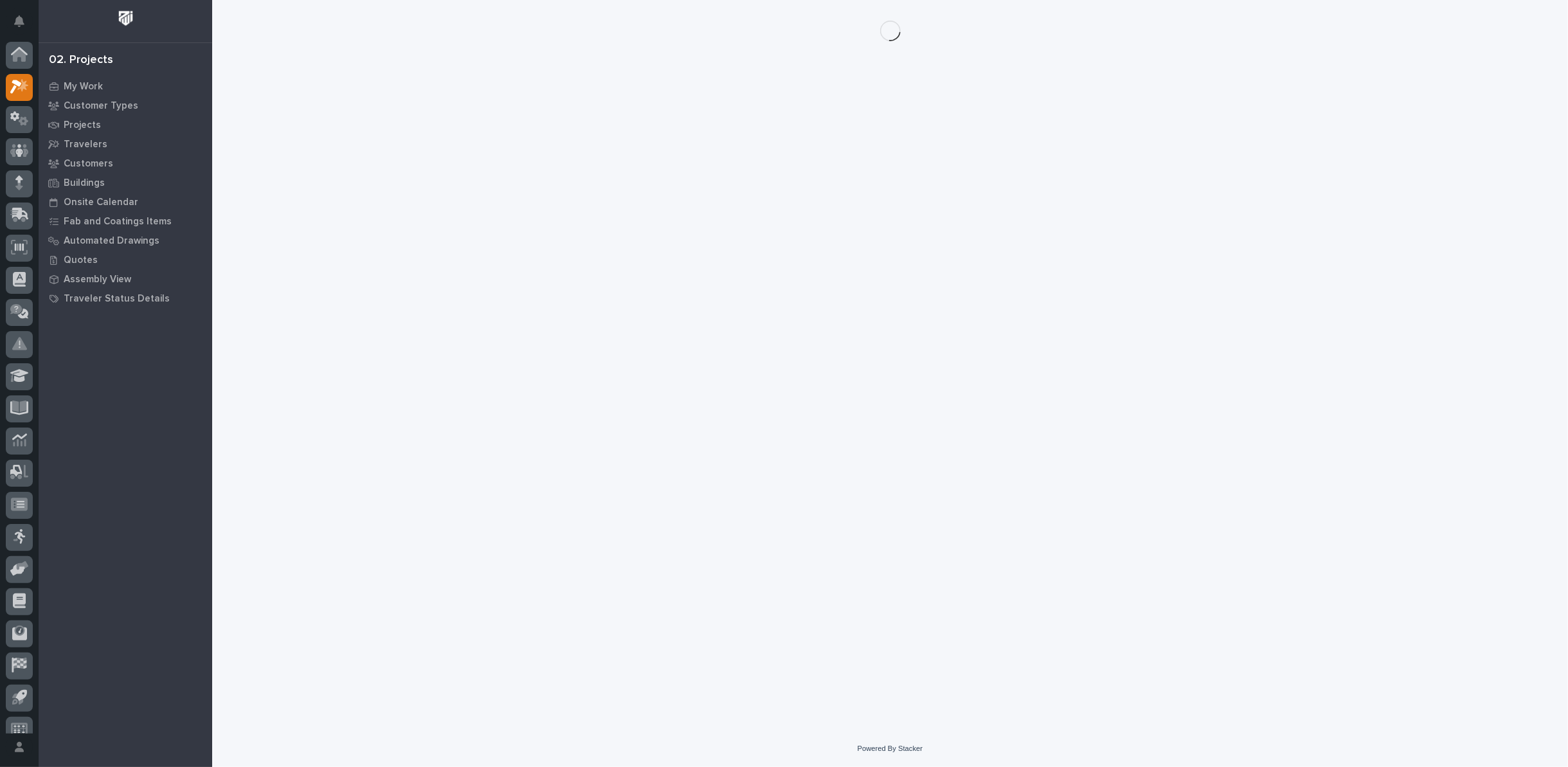
scroll to position [14, 0]
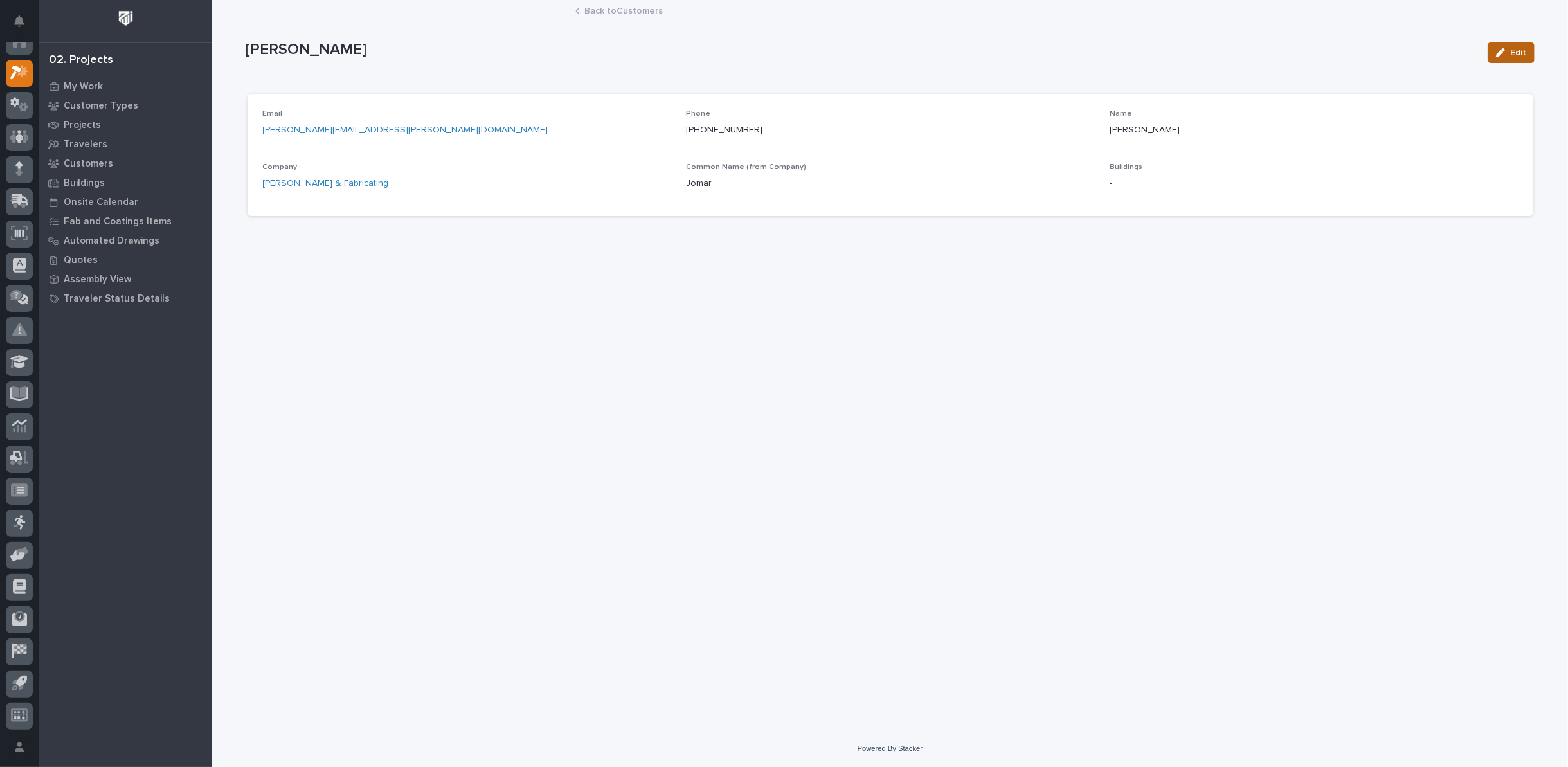
click at [1521, 51] on span "Edit" at bounding box center [1518, 52] width 16 height 11
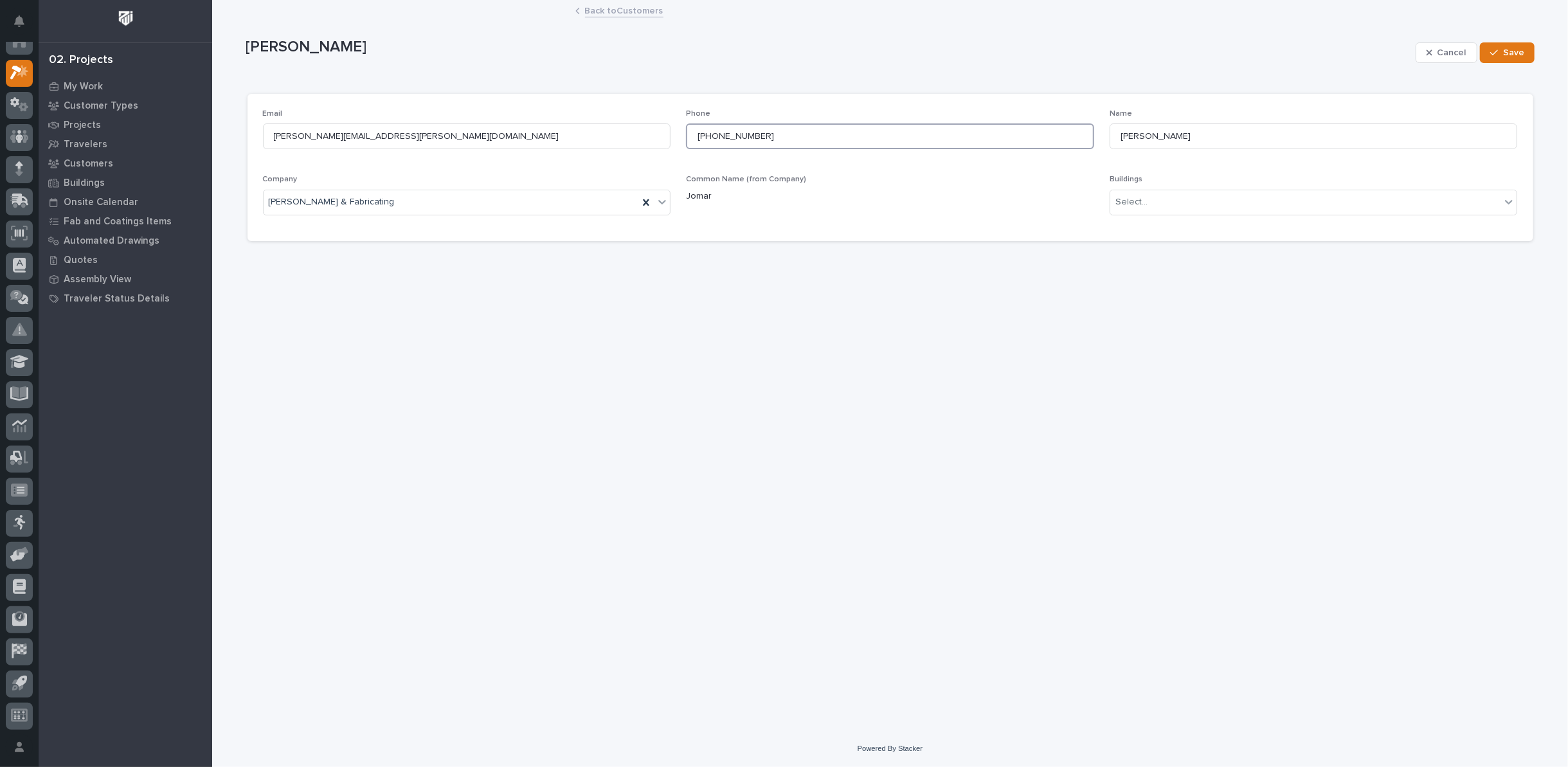
click at [705, 134] on input "[PHONE_NUMBER]" at bounding box center [890, 136] width 408 height 26
click at [715, 135] on input "2602932390" at bounding box center [890, 136] width 408 height 26
type input "[PHONE_NUMBER]"
click at [853, 196] on p "Jomar" at bounding box center [890, 197] width 408 height 14
click at [1498, 51] on icon "button" at bounding box center [1494, 52] width 8 height 6
